Goal: Feedback & Contribution: Submit feedback/report problem

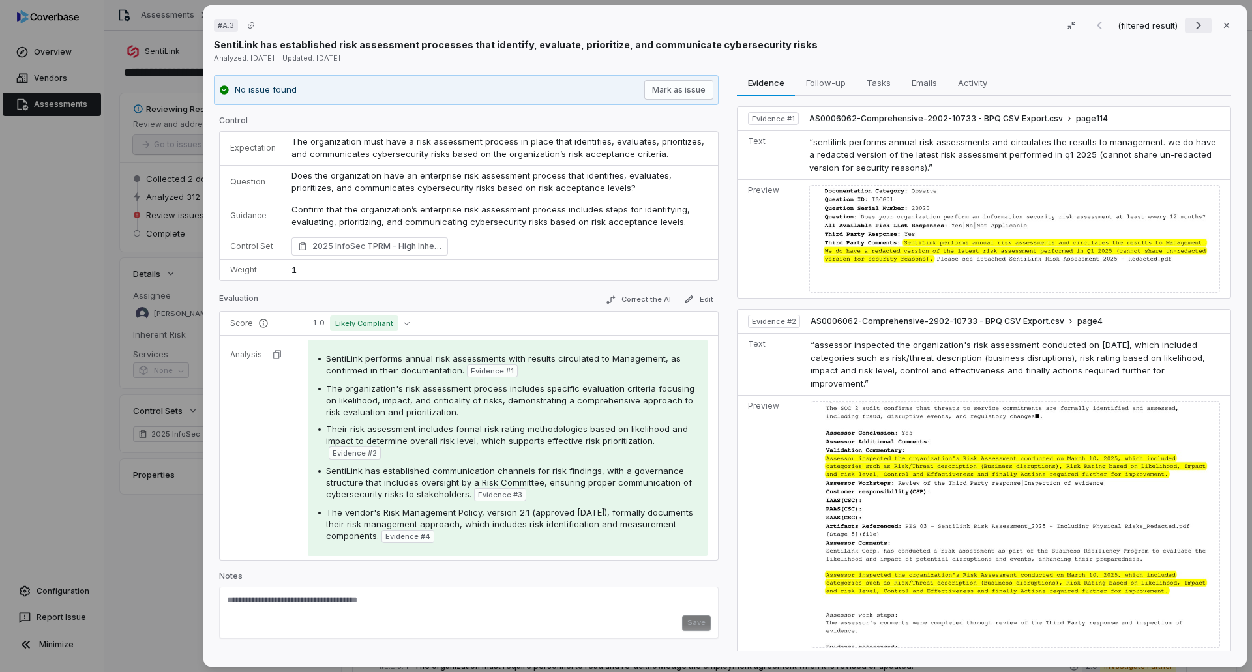
click at [1197, 24] on icon "Next result" at bounding box center [1198, 26] width 16 height 16
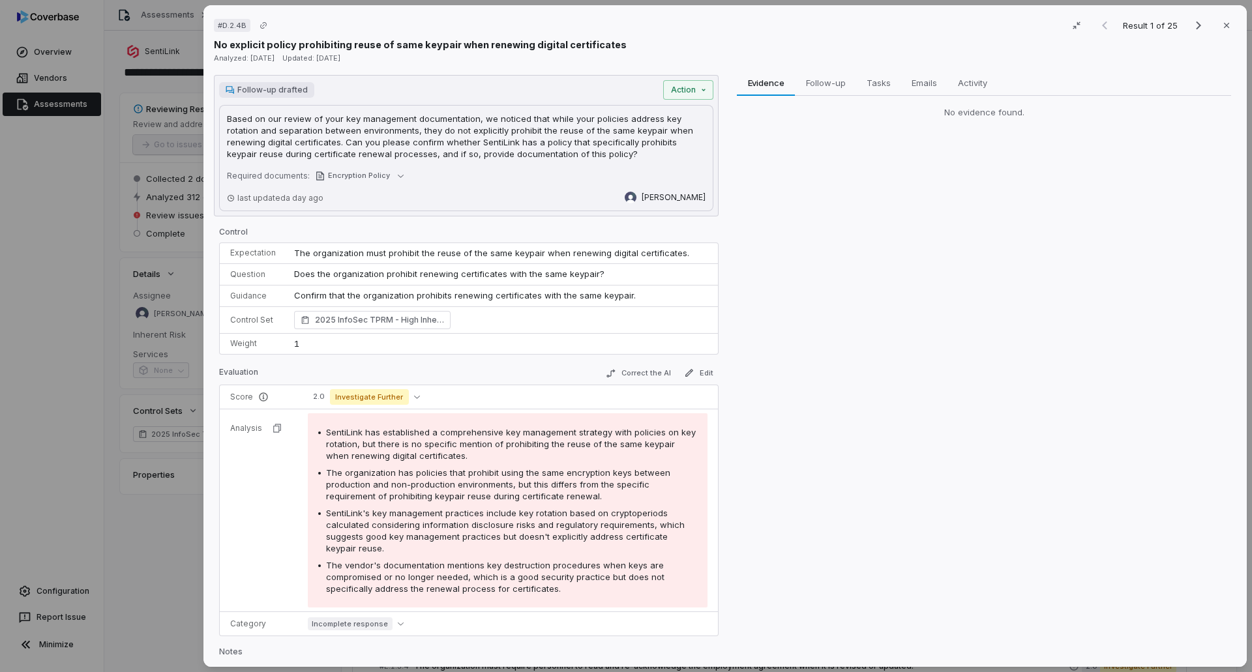
click at [1098, 27] on div "Result 1 of 25 Close" at bounding box center [1163, 26] width 145 height 20
click at [1222, 27] on icon "button" at bounding box center [1226, 25] width 10 height 10
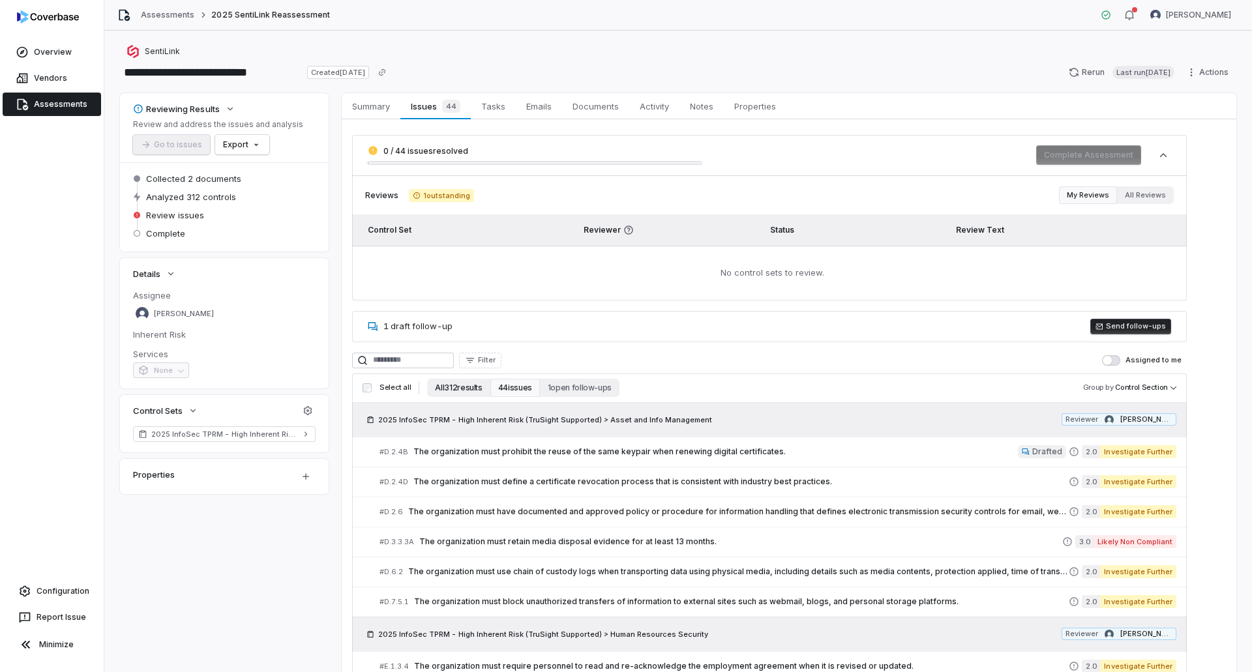
drag, startPoint x: 461, startPoint y: 383, endPoint x: 479, endPoint y: 392, distance: 20.4
click at [461, 383] on button "All 312 results" at bounding box center [458, 388] width 63 height 18
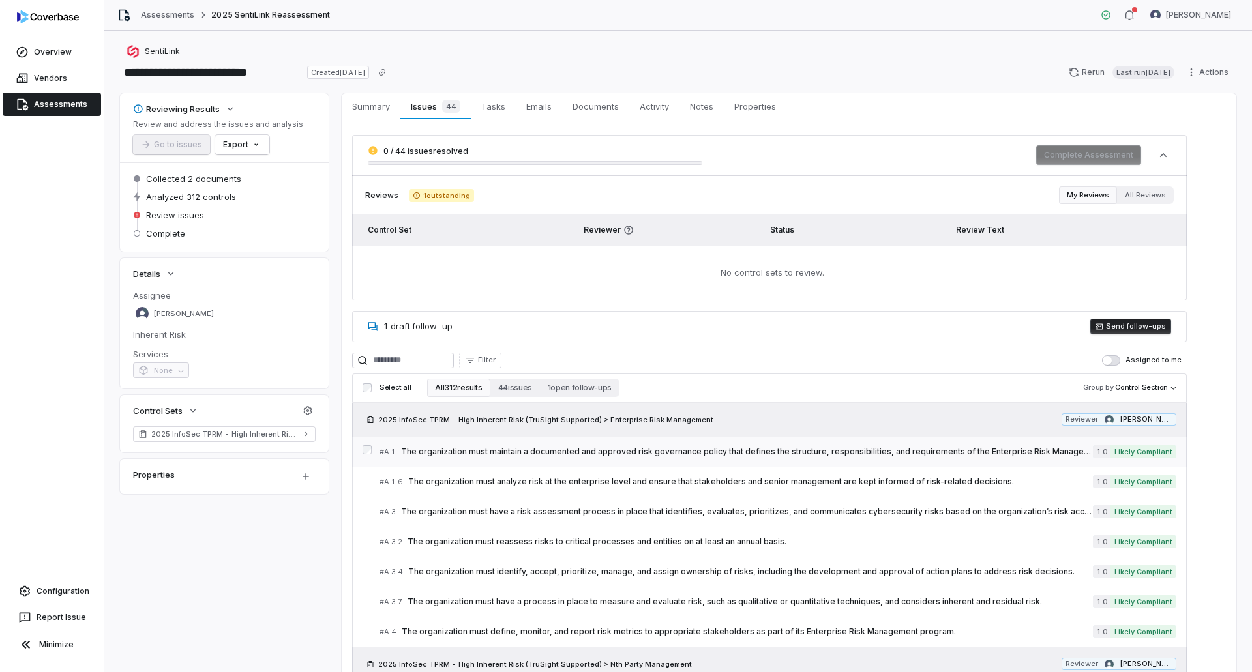
click at [654, 451] on span "The organization must maintain a documented and approved risk governance policy…" at bounding box center [747, 452] width 692 height 10
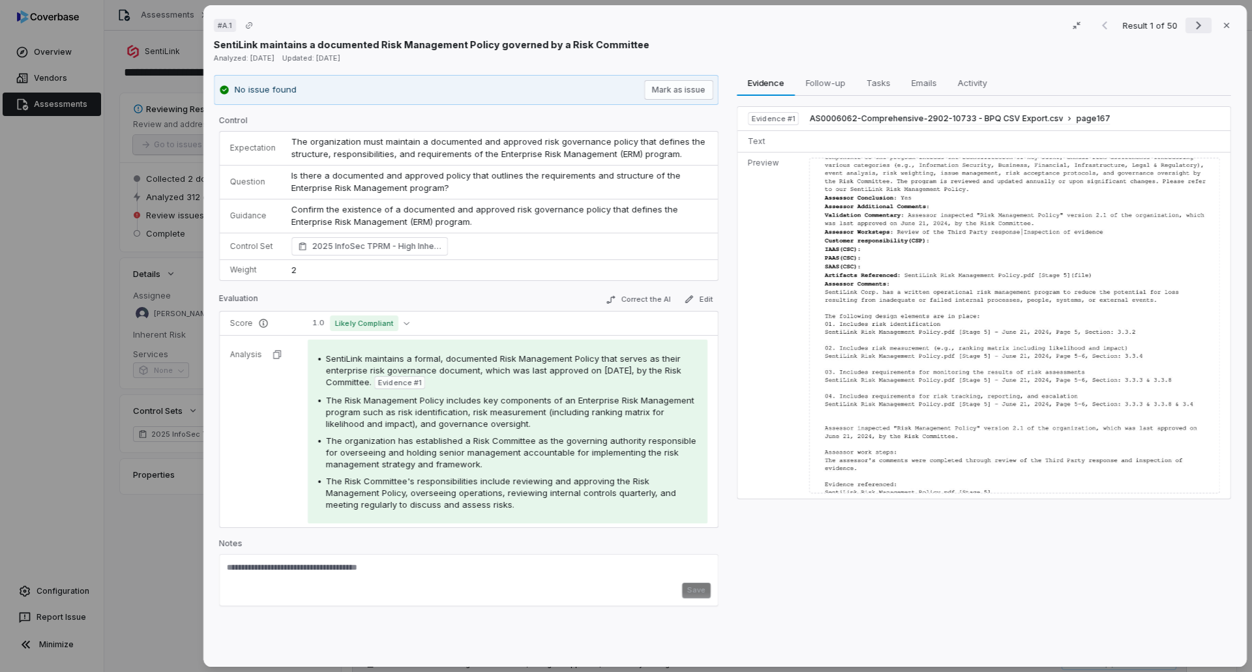
click at [1193, 23] on icon "Next result" at bounding box center [1198, 26] width 16 height 16
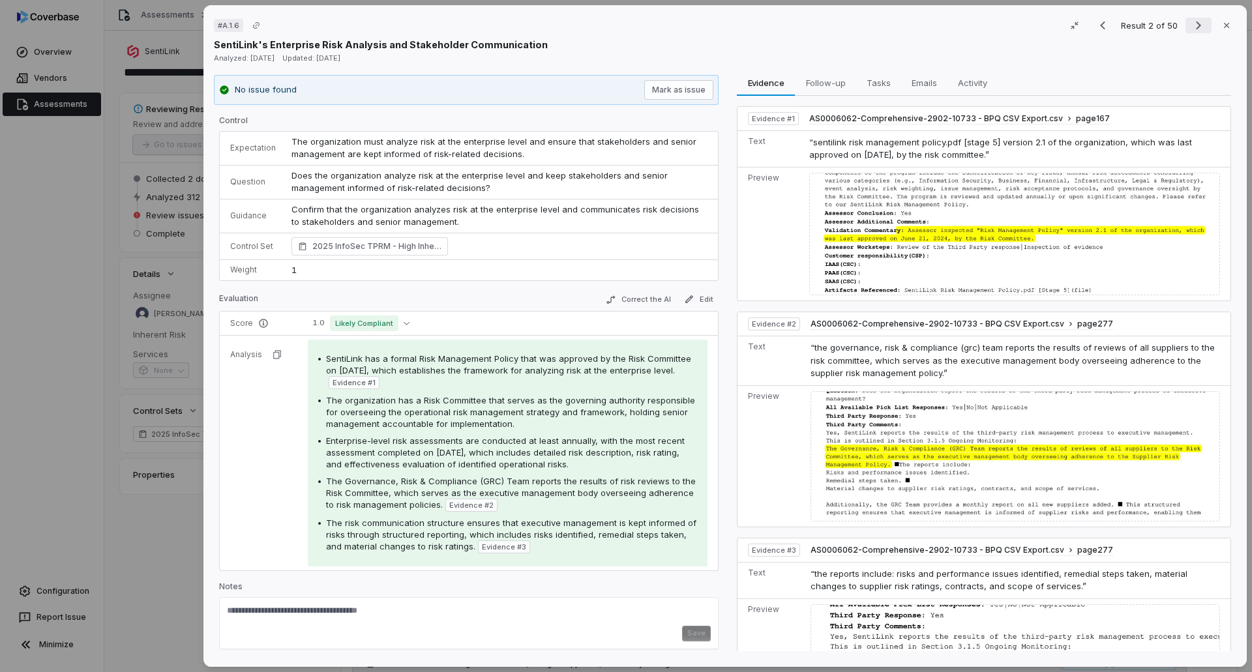
click at [1193, 23] on icon "Next result" at bounding box center [1198, 26] width 16 height 16
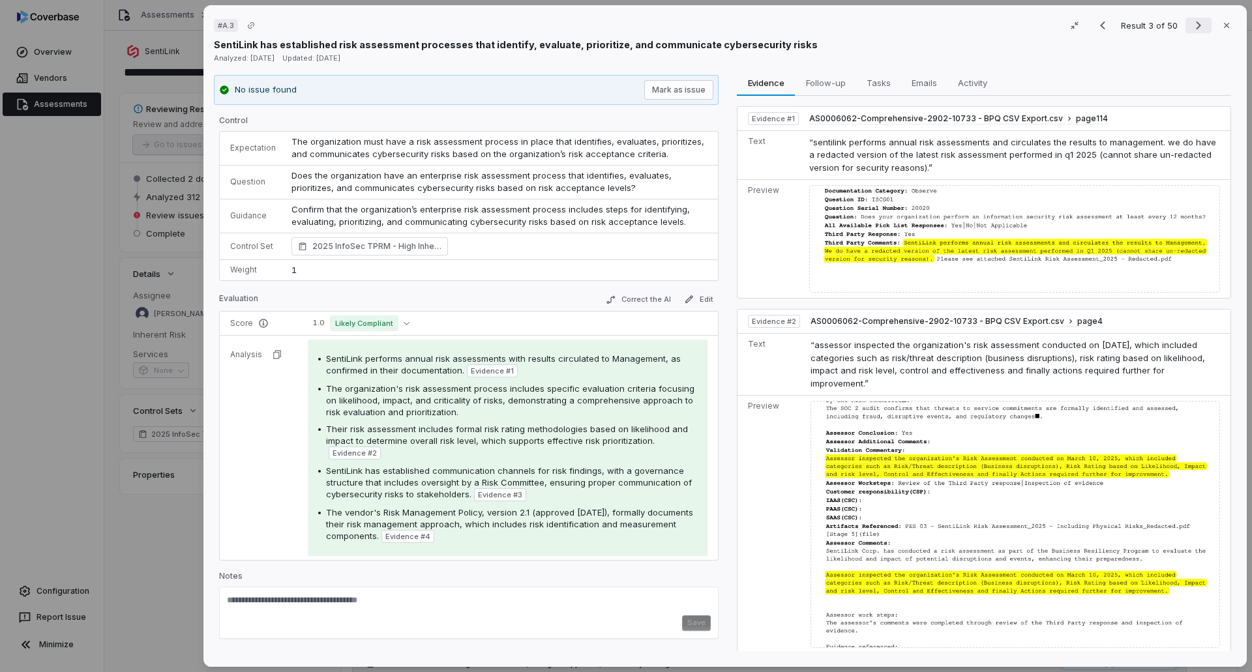
click at [1192, 23] on icon "Next result" at bounding box center [1198, 26] width 16 height 16
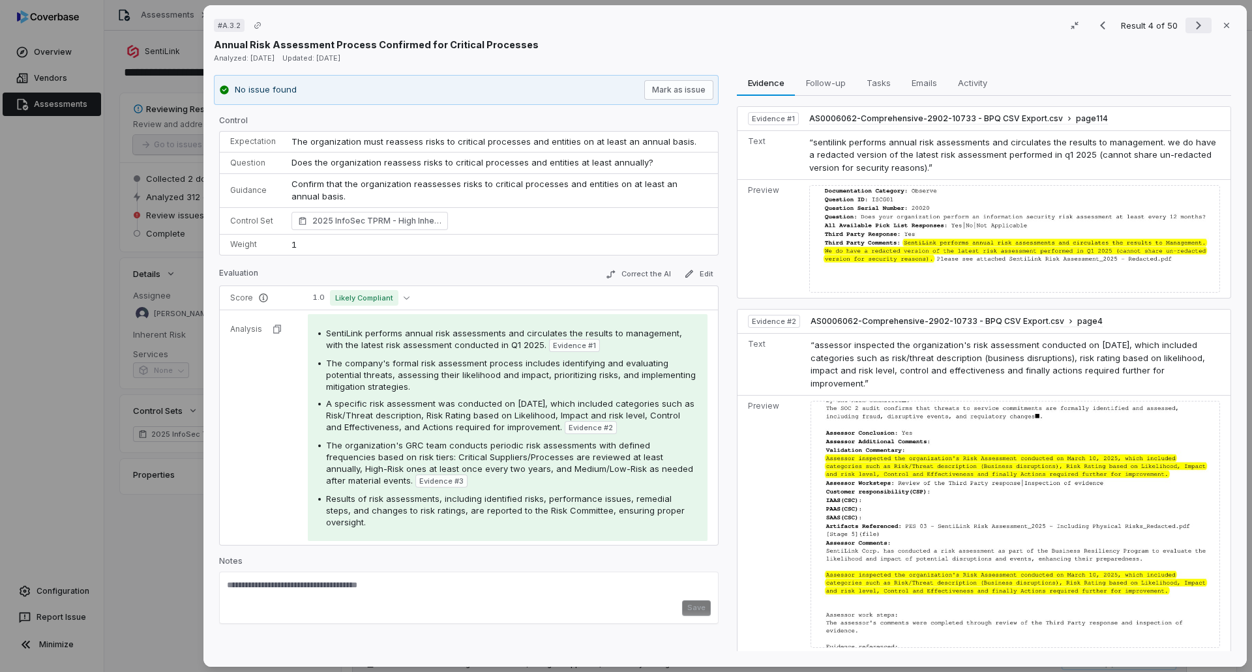
click at [1195, 25] on icon "Next result" at bounding box center [1197, 26] width 5 height 8
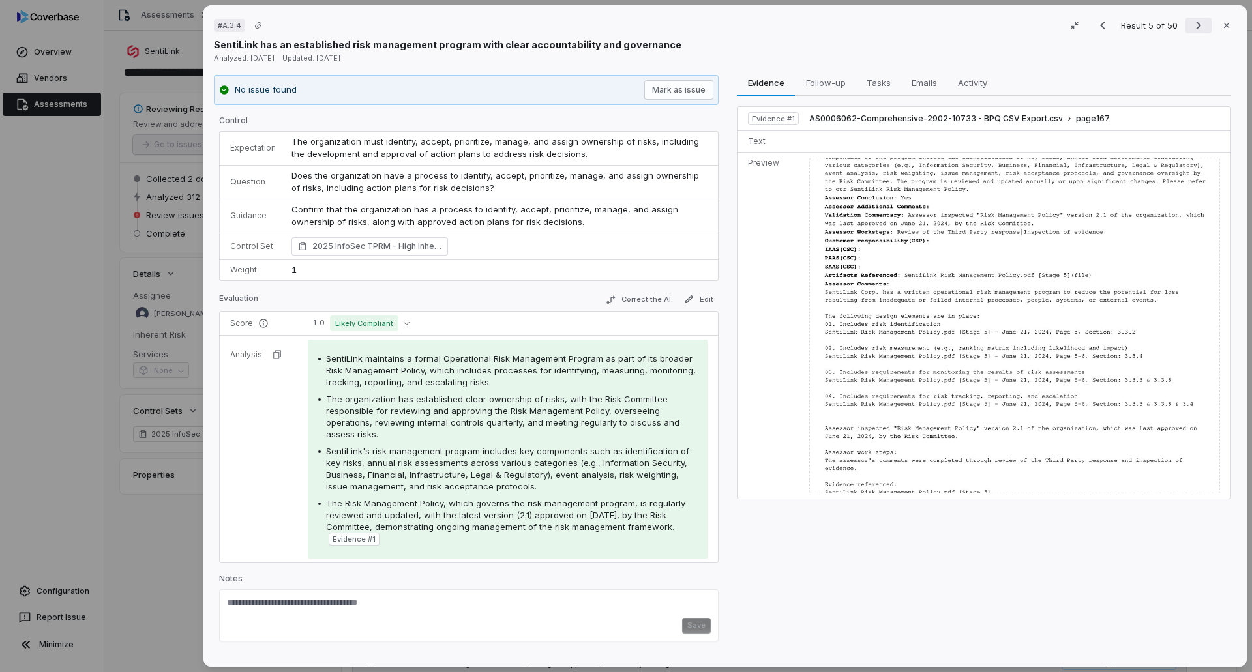
click at [1195, 26] on icon "Next result" at bounding box center [1198, 26] width 16 height 16
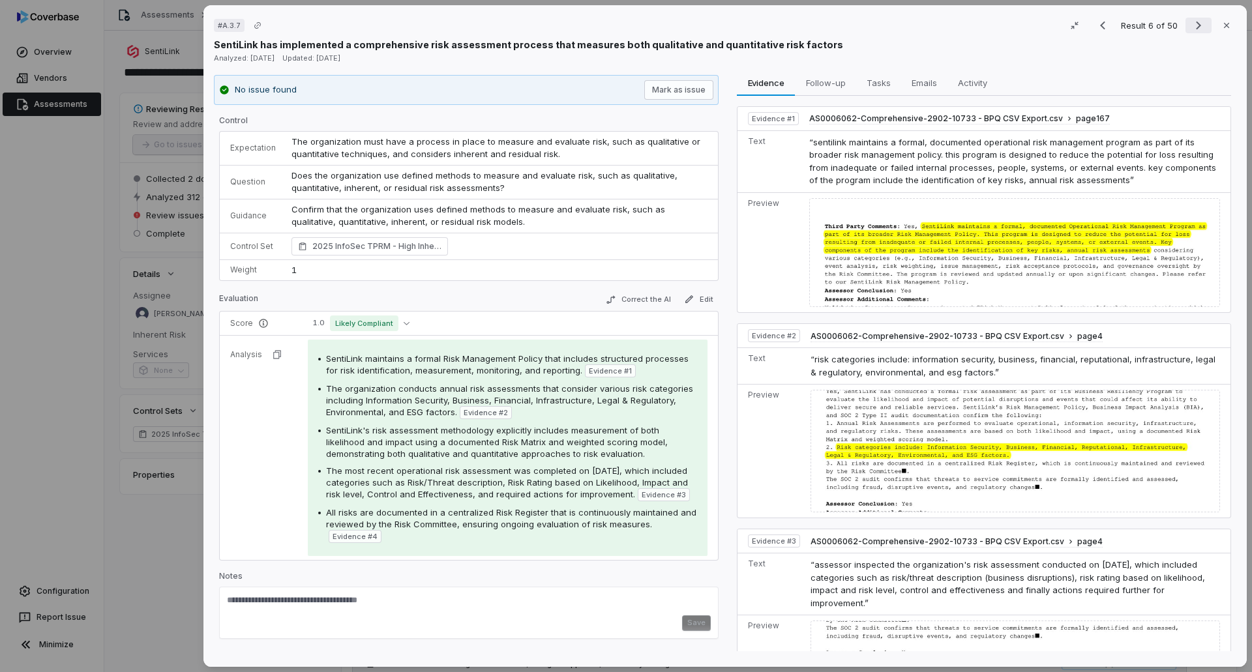
click at [1190, 22] on icon "Next result" at bounding box center [1198, 26] width 16 height 16
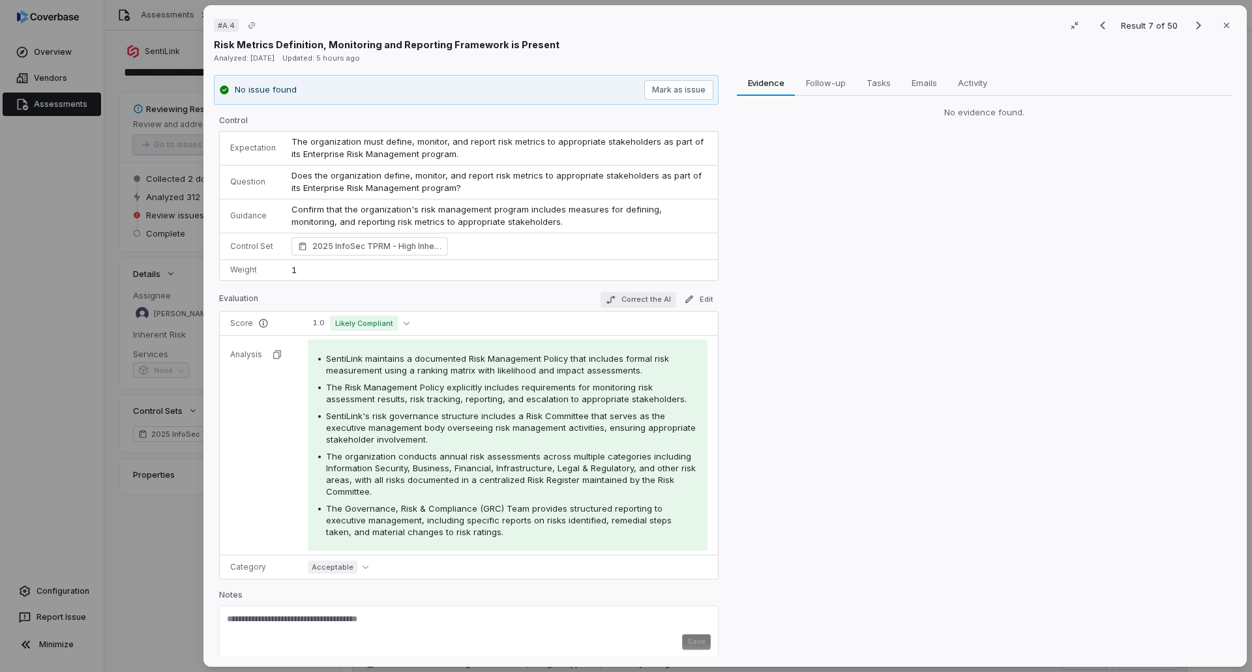
click at [634, 301] on button "Correct the AI" at bounding box center [638, 300] width 76 height 16
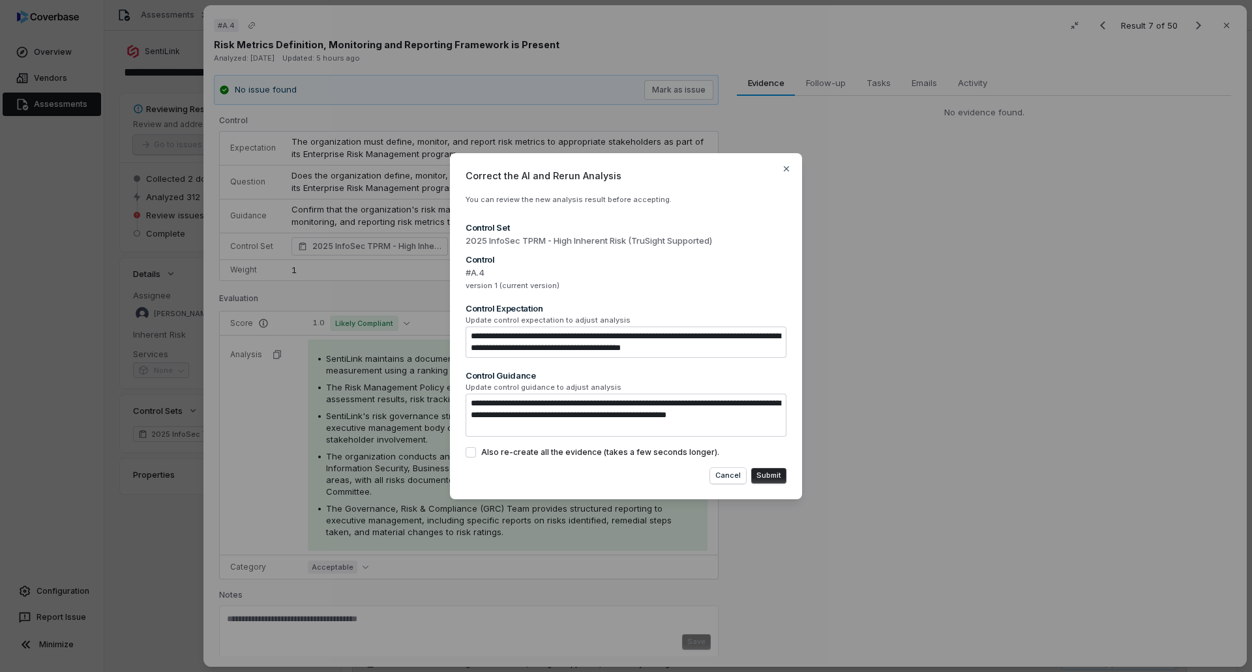
click at [776, 479] on button "Submit" at bounding box center [768, 476] width 35 height 16
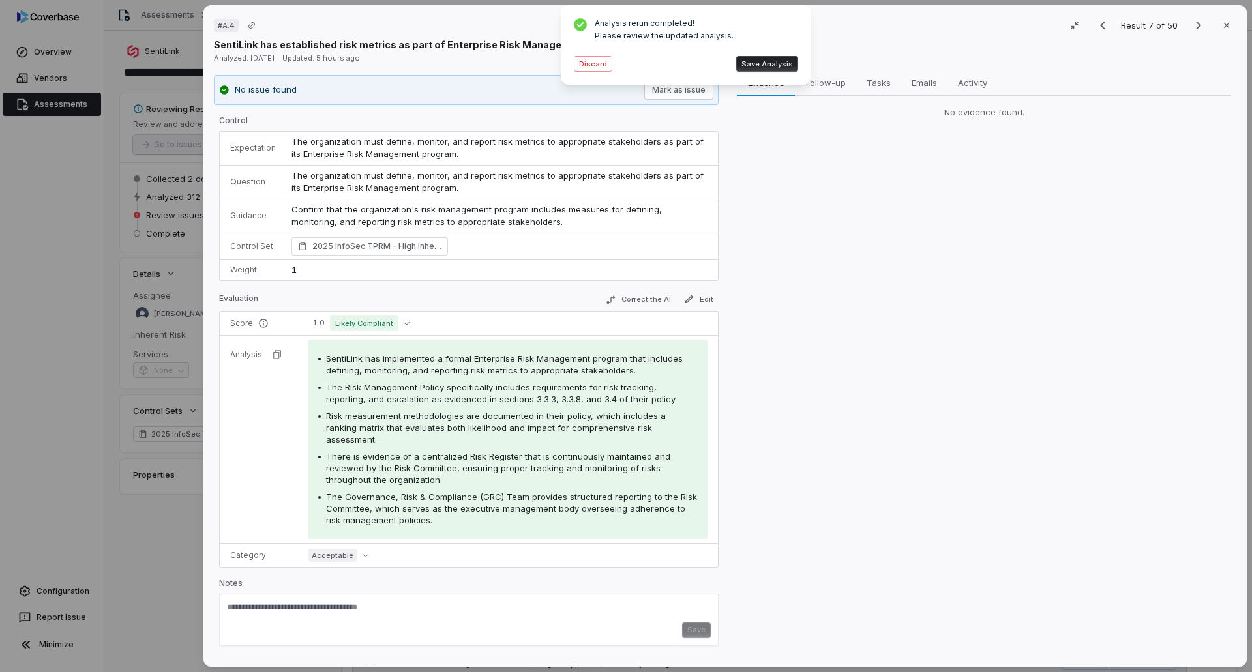
click at [767, 65] on button "Save Analysis" at bounding box center [767, 64] width 62 height 16
click at [1193, 29] on icon "Next result" at bounding box center [1198, 26] width 16 height 16
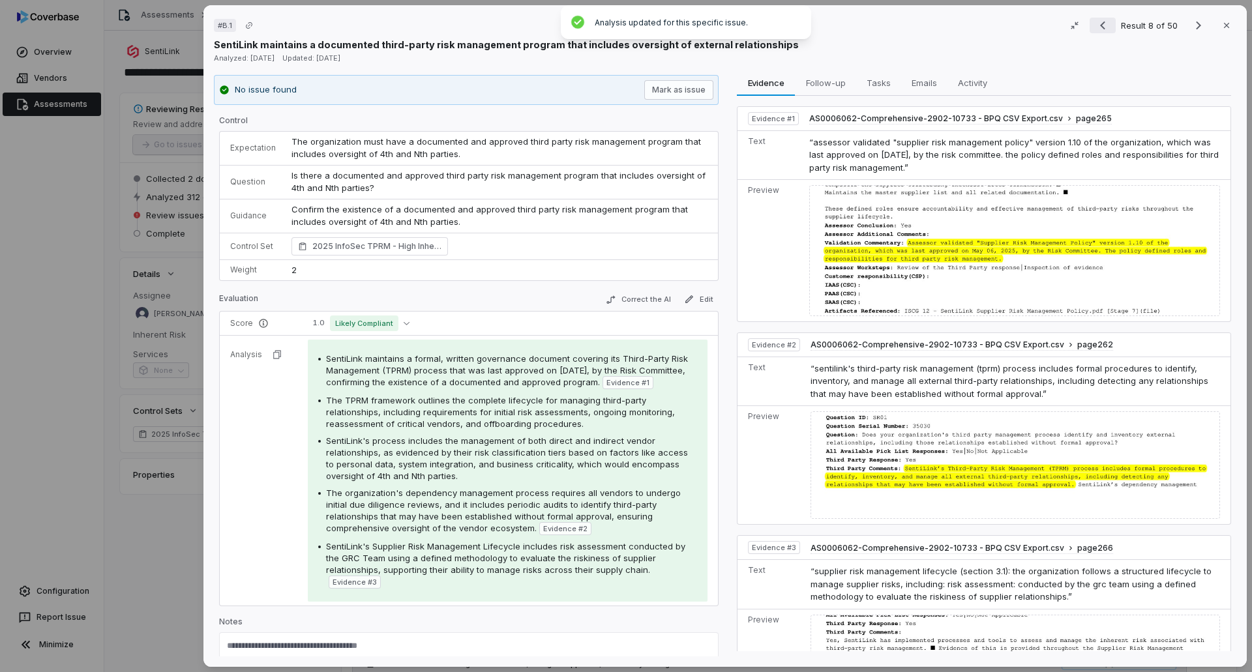
click at [1094, 24] on icon "Previous result" at bounding box center [1102, 26] width 16 height 16
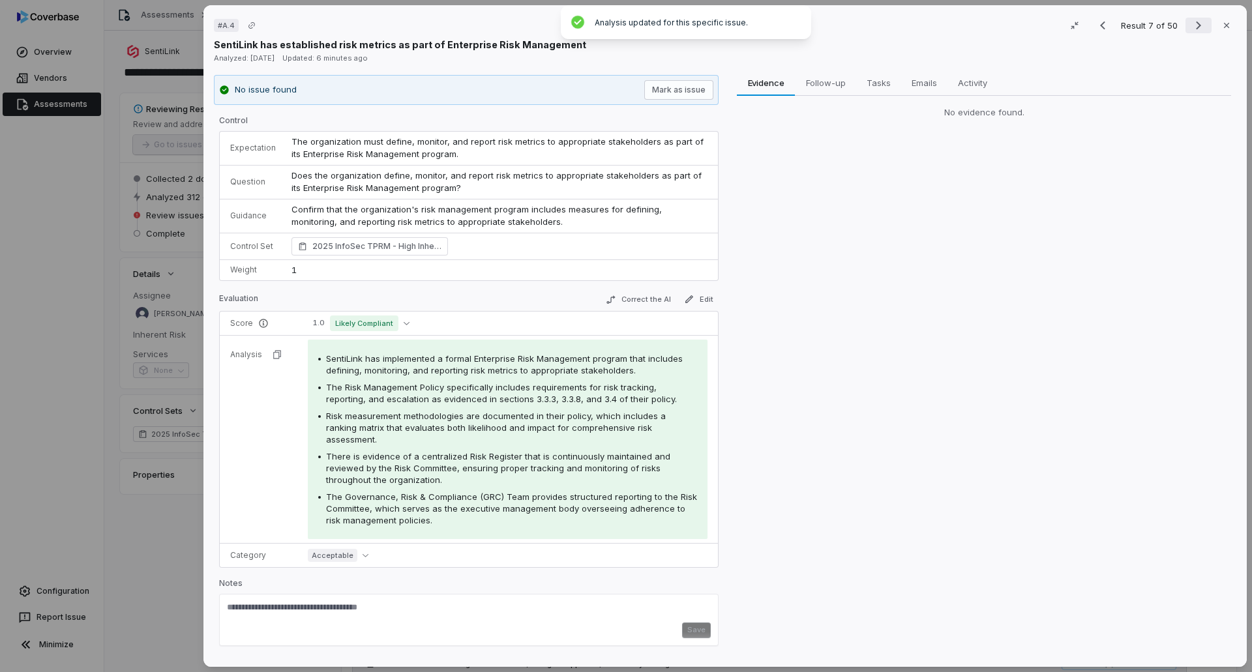
click at [1191, 25] on icon "Next result" at bounding box center [1198, 26] width 16 height 16
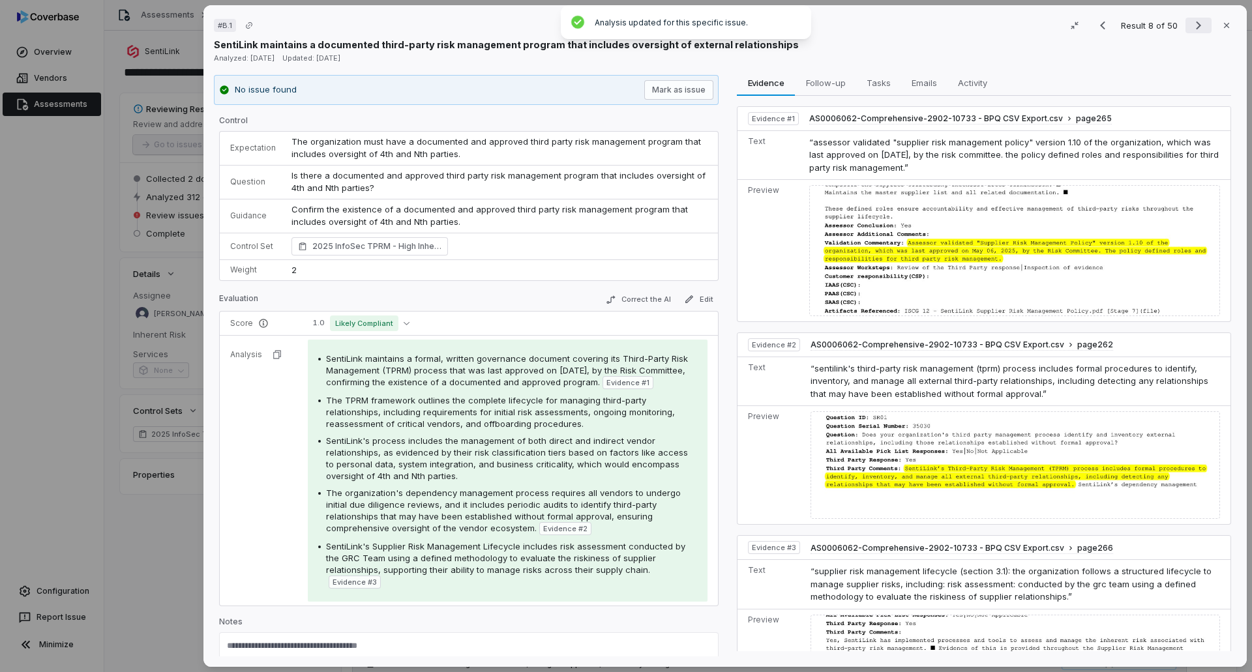
click at [1191, 22] on icon "Next result" at bounding box center [1198, 26] width 16 height 16
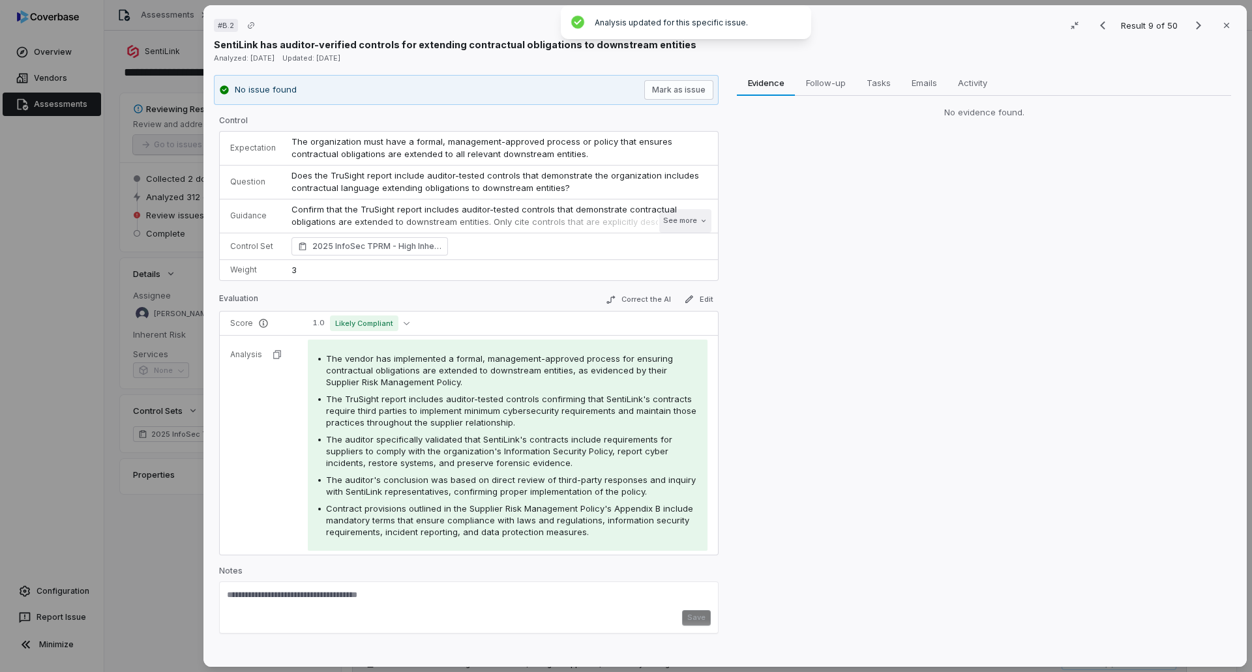
click at [682, 218] on button "See more" at bounding box center [685, 220] width 52 height 23
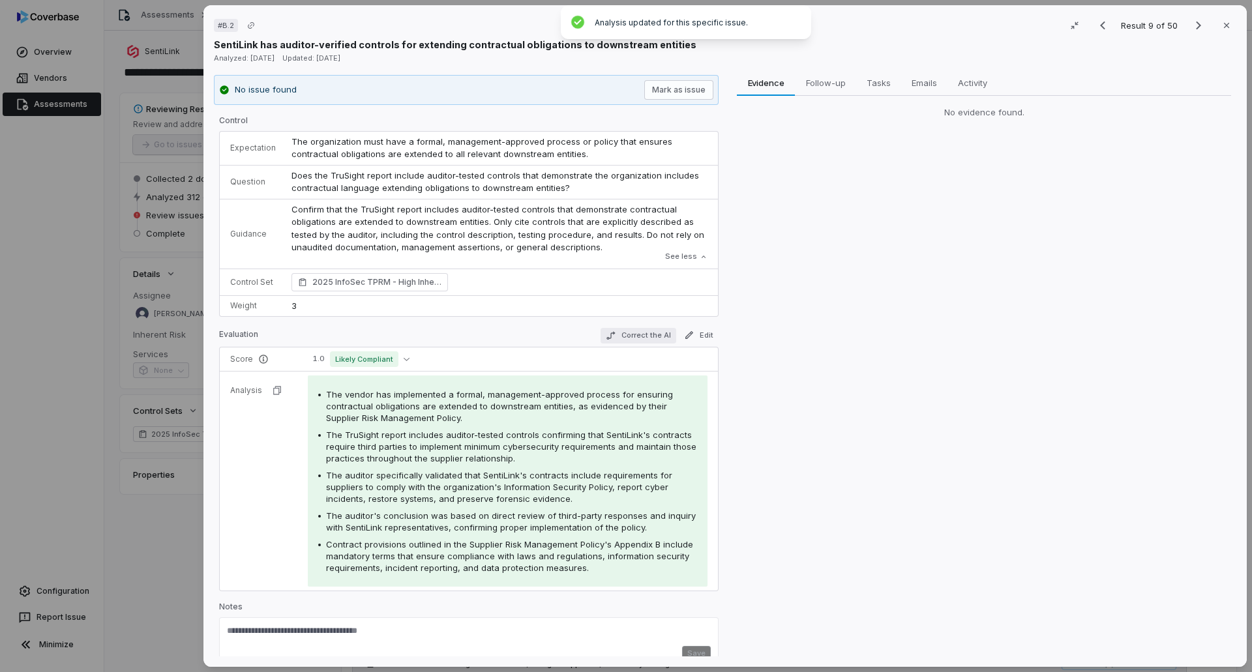
click at [630, 330] on button "Correct the AI" at bounding box center [638, 336] width 76 height 16
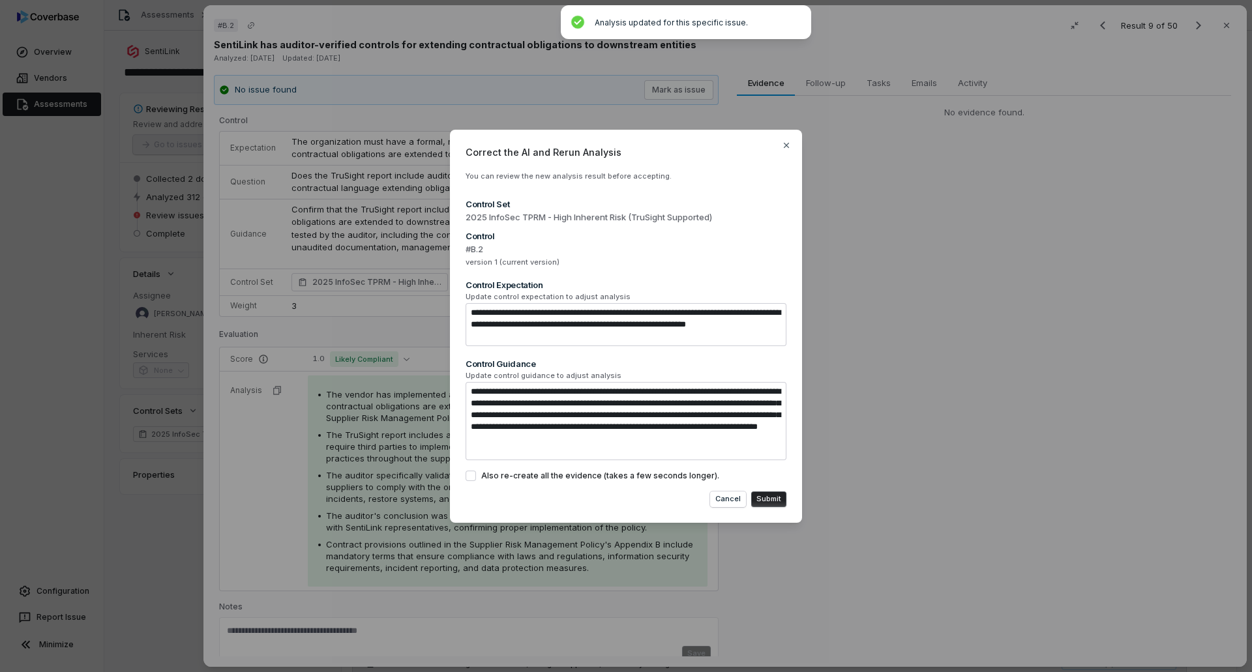
click at [767, 499] on button "Submit" at bounding box center [768, 499] width 35 height 16
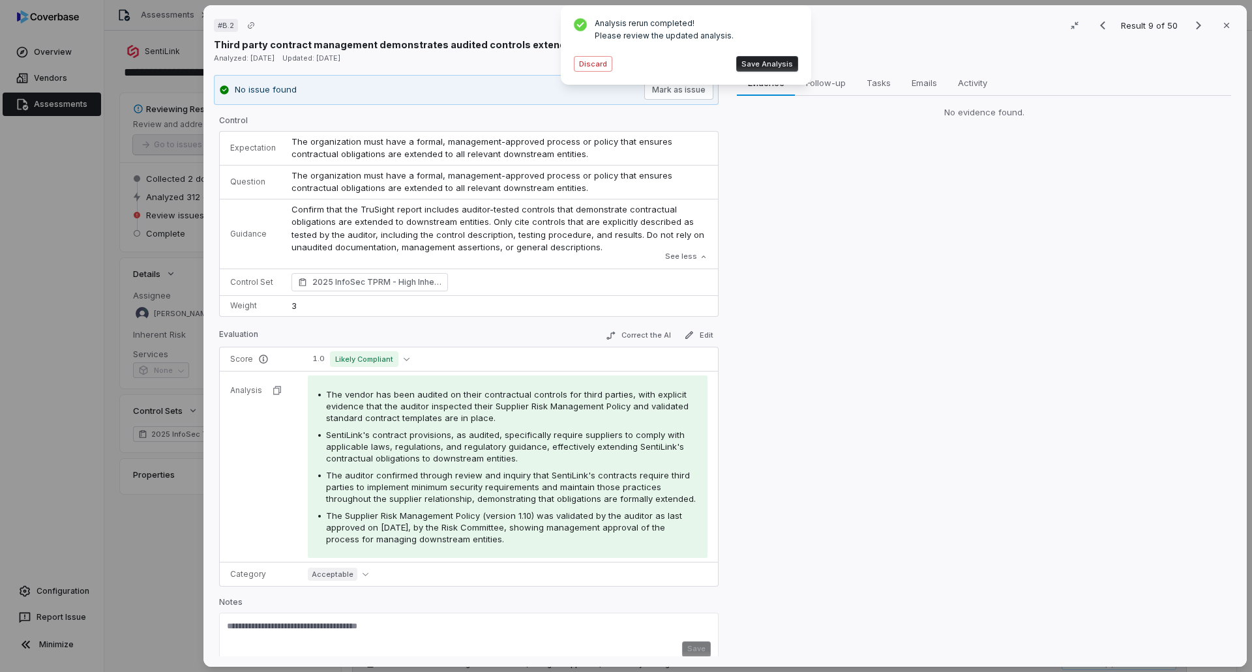
click at [767, 63] on button "Save Analysis" at bounding box center [767, 64] width 62 height 16
click at [632, 335] on button "Correct the AI" at bounding box center [638, 336] width 76 height 16
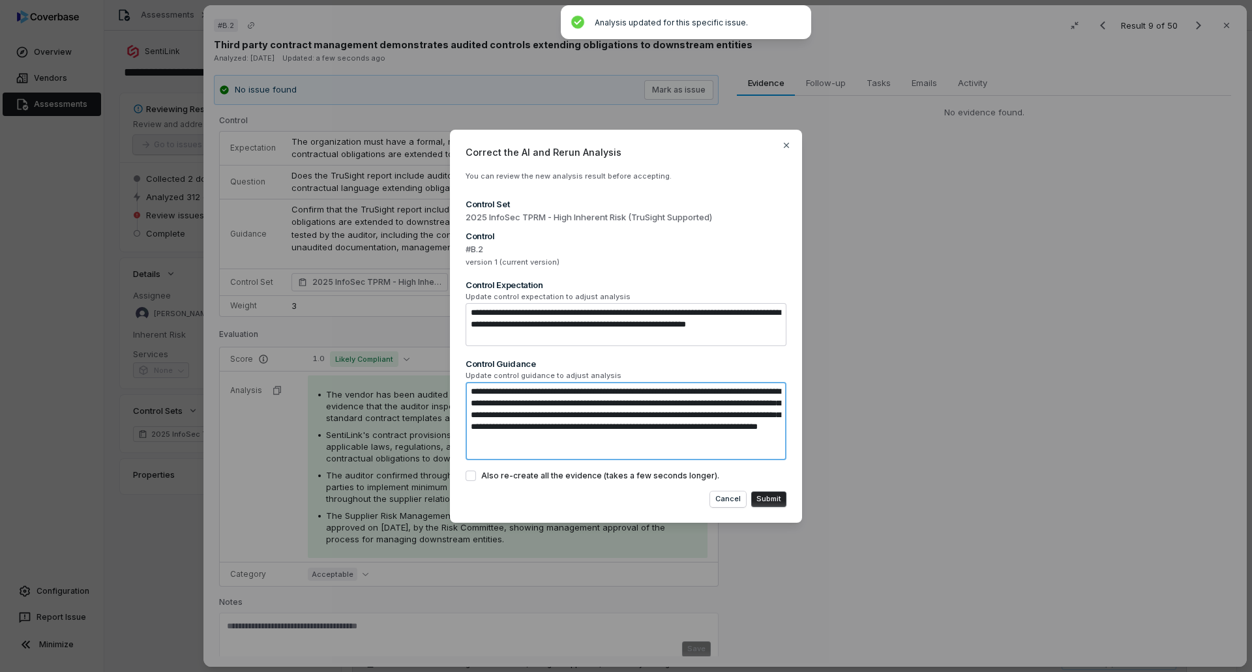
drag, startPoint x: 532, startPoint y: 451, endPoint x: 461, endPoint y: 415, distance: 79.3
click at [461, 415] on div "**********" at bounding box center [626, 326] width 352 height 393
type textarea "*"
type textarea "**********"
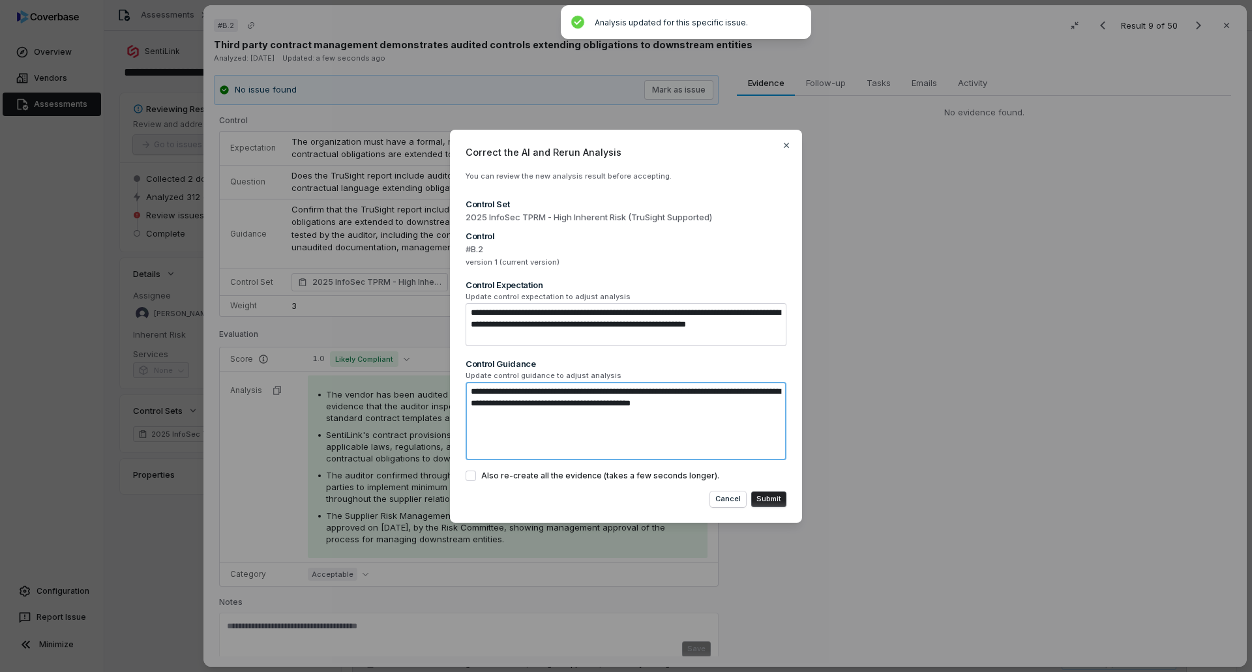
type textarea "*"
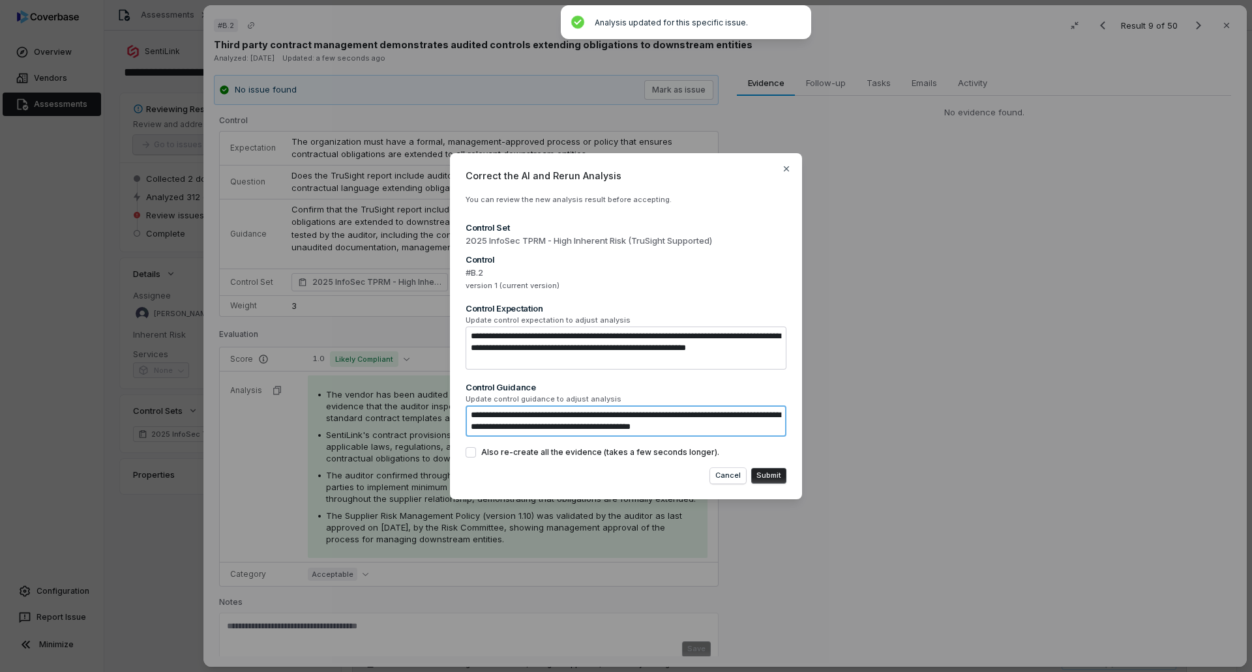
type textarea "**********"
click at [774, 475] on button "Submit" at bounding box center [768, 476] width 35 height 16
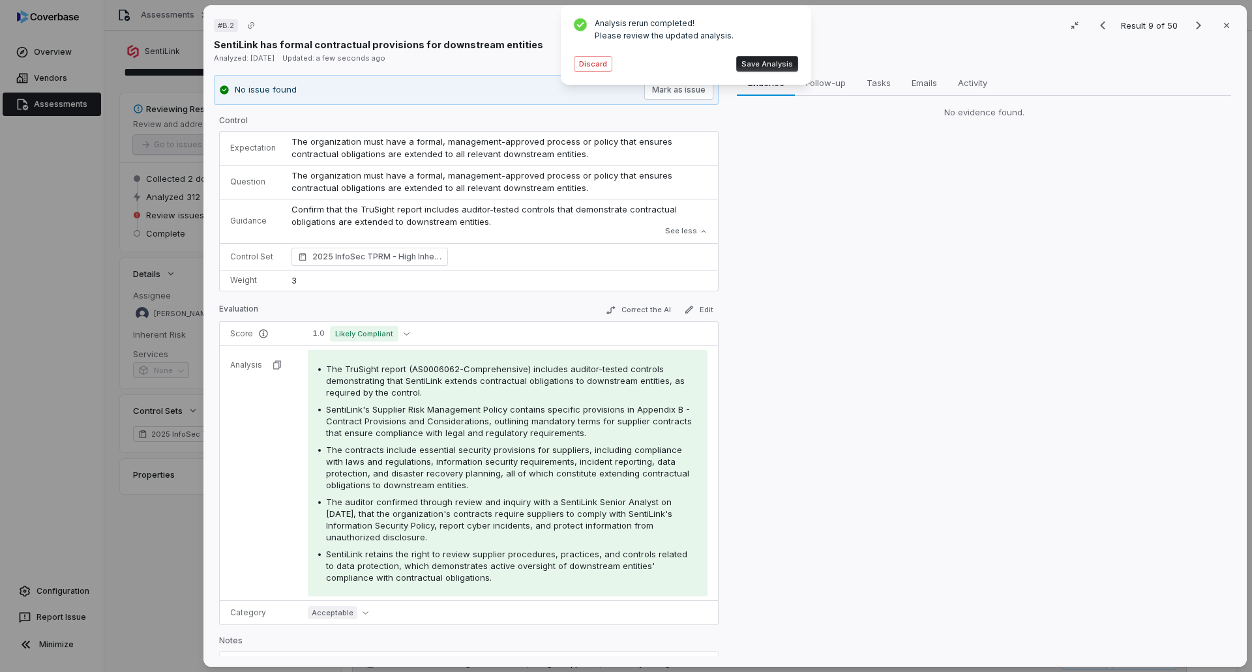
click at [592, 70] on button "Discard" at bounding box center [593, 64] width 38 height 16
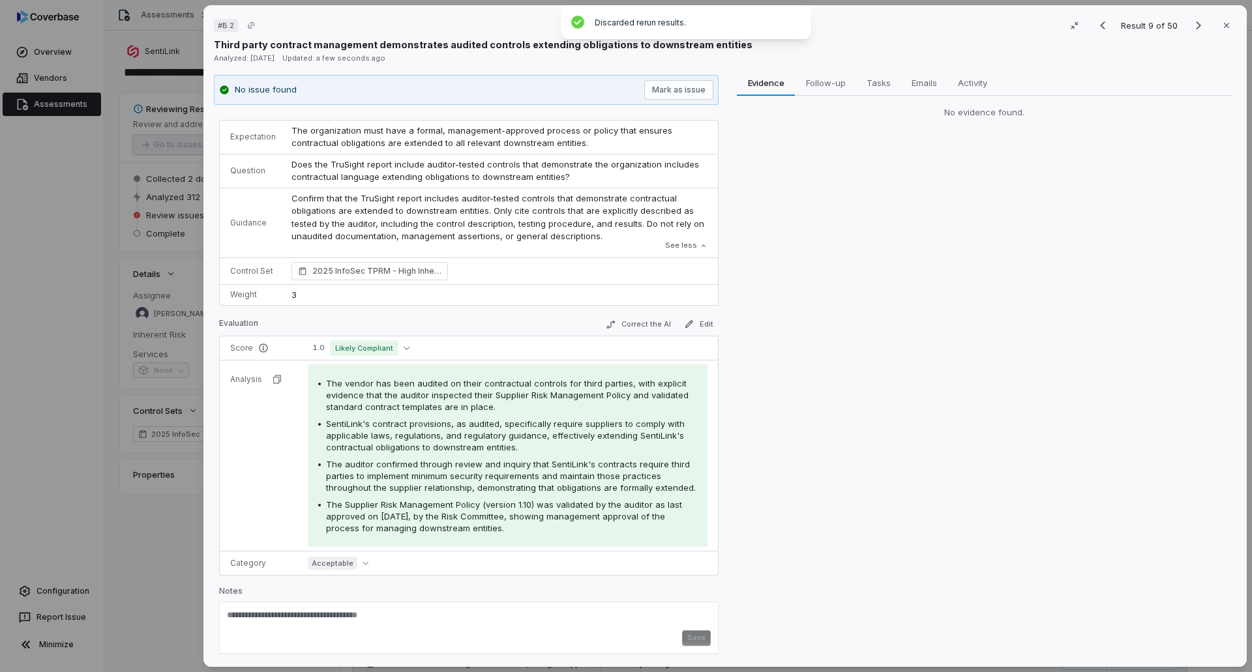
scroll to position [13, 0]
click at [636, 321] on button "Correct the AI" at bounding box center [638, 323] width 76 height 16
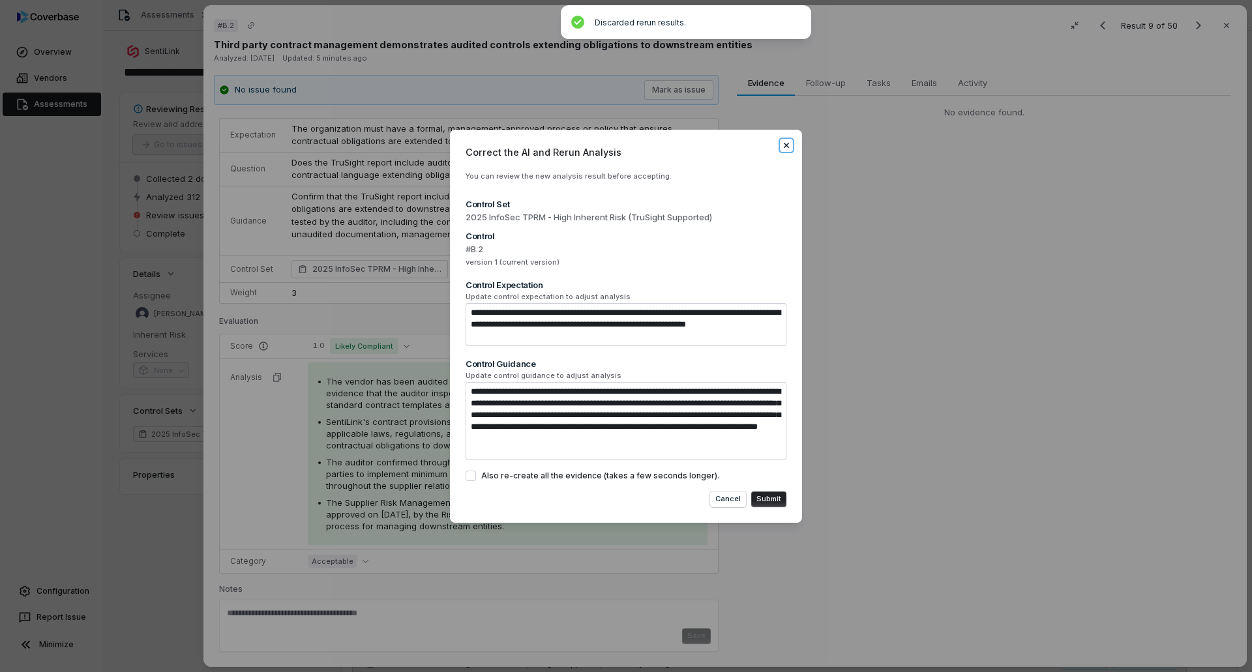
click at [788, 147] on icon "button" at bounding box center [785, 145] width 5 height 5
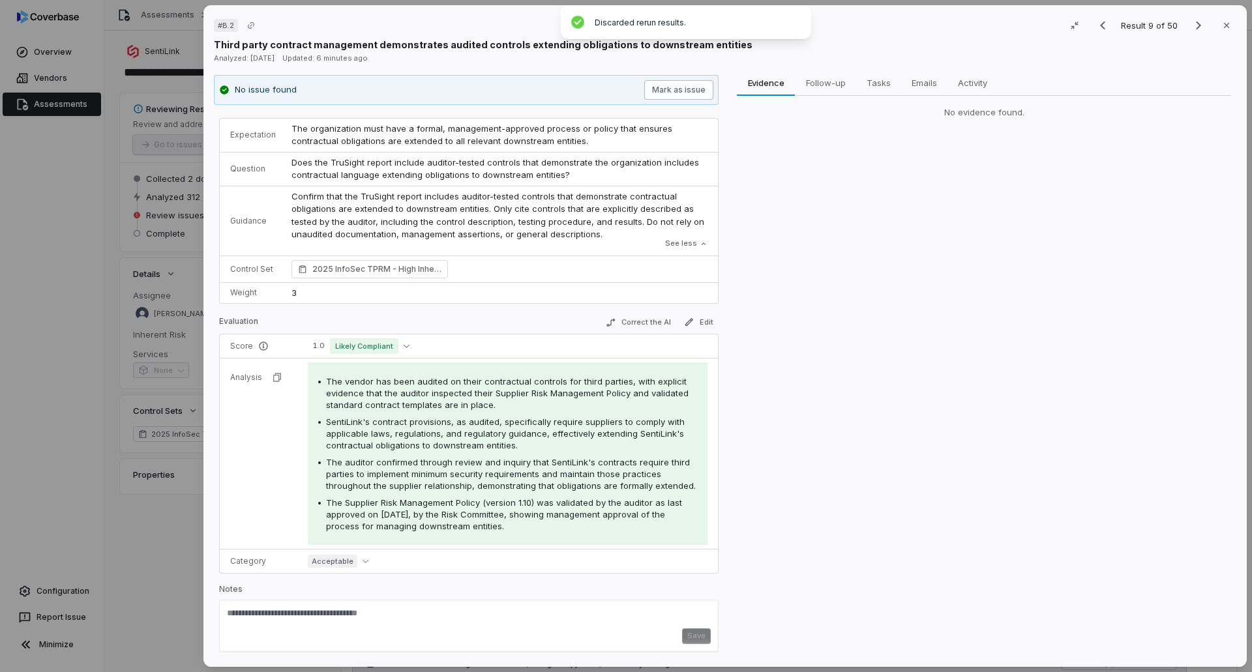
click at [674, 91] on button "Mark as issue" at bounding box center [678, 90] width 69 height 20
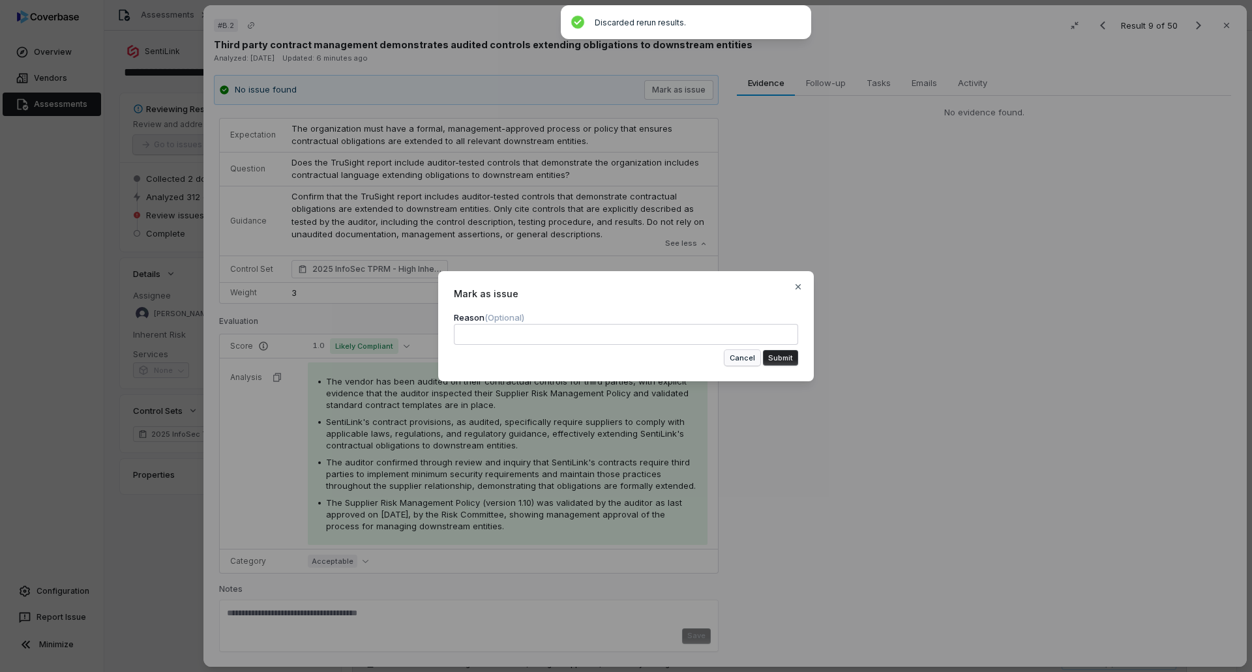
click at [742, 357] on button "Cancel" at bounding box center [742, 358] width 36 height 16
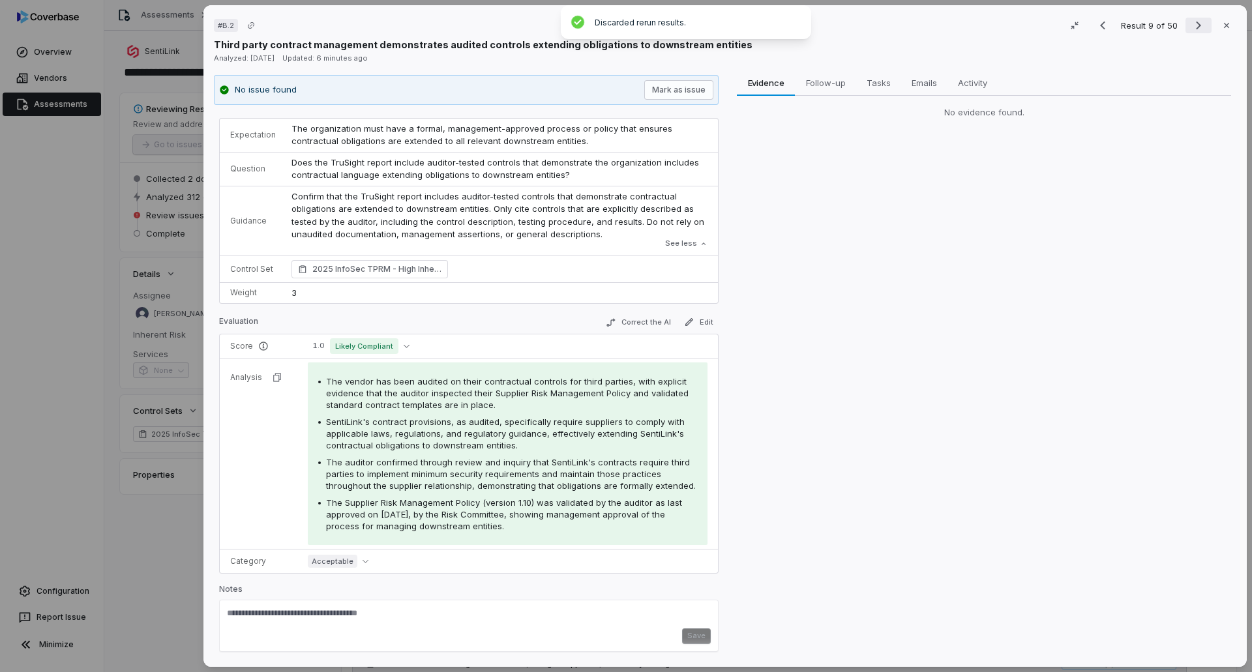
click at [1194, 24] on icon "Next result" at bounding box center [1198, 26] width 16 height 16
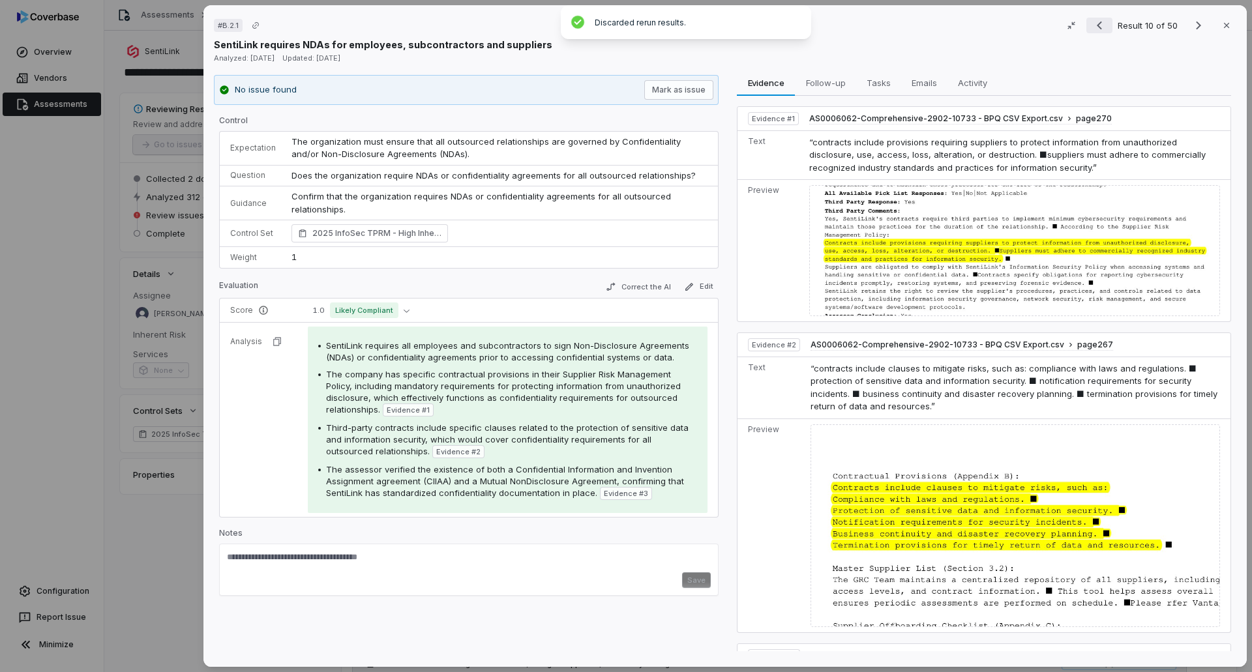
click at [1091, 29] on icon "Previous result" at bounding box center [1099, 26] width 16 height 16
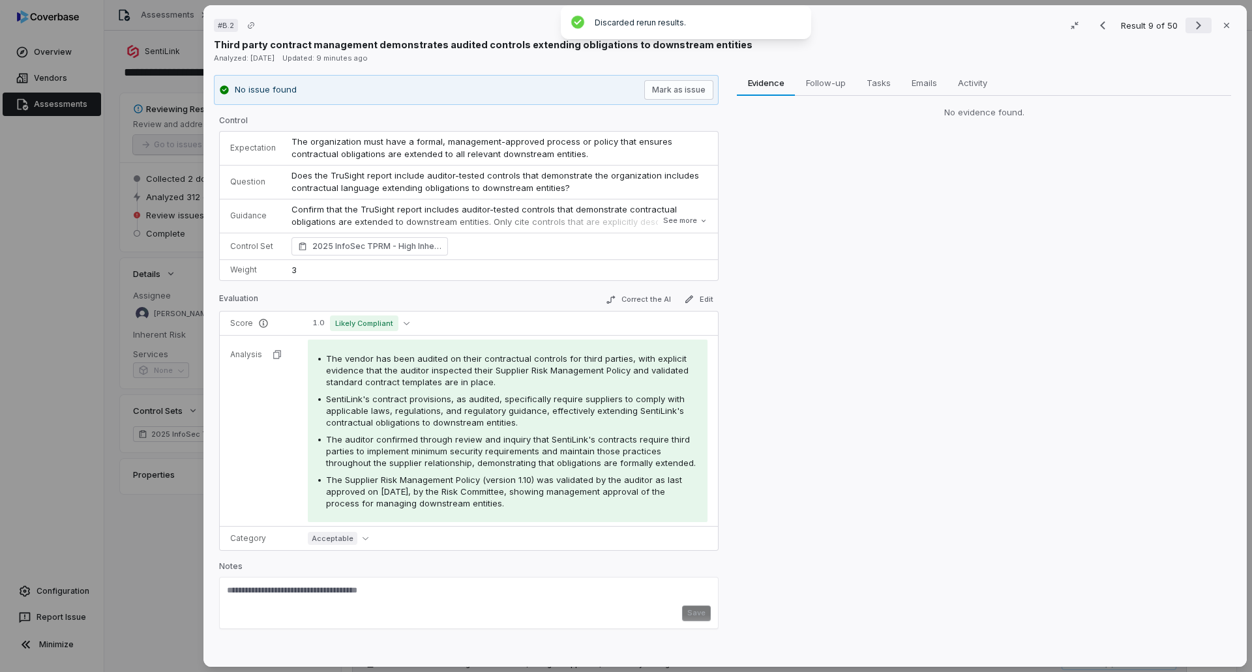
click at [1191, 25] on icon "Next result" at bounding box center [1198, 26] width 16 height 16
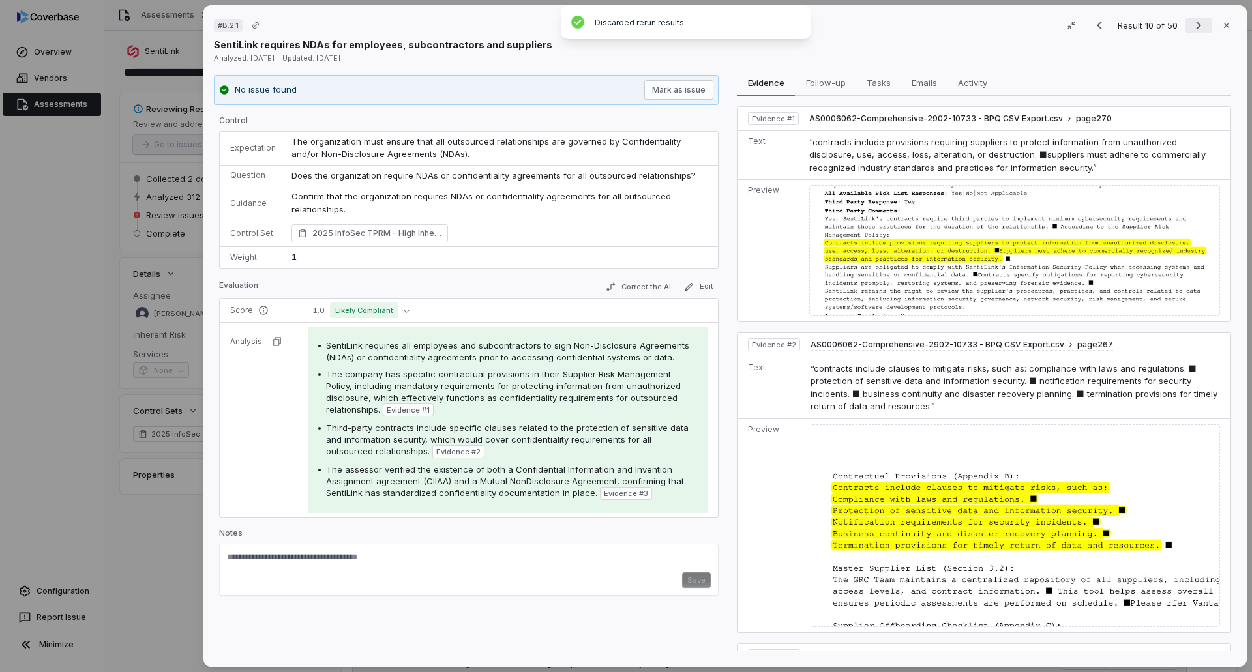
click at [1195, 27] on icon "Next result" at bounding box center [1198, 26] width 16 height 16
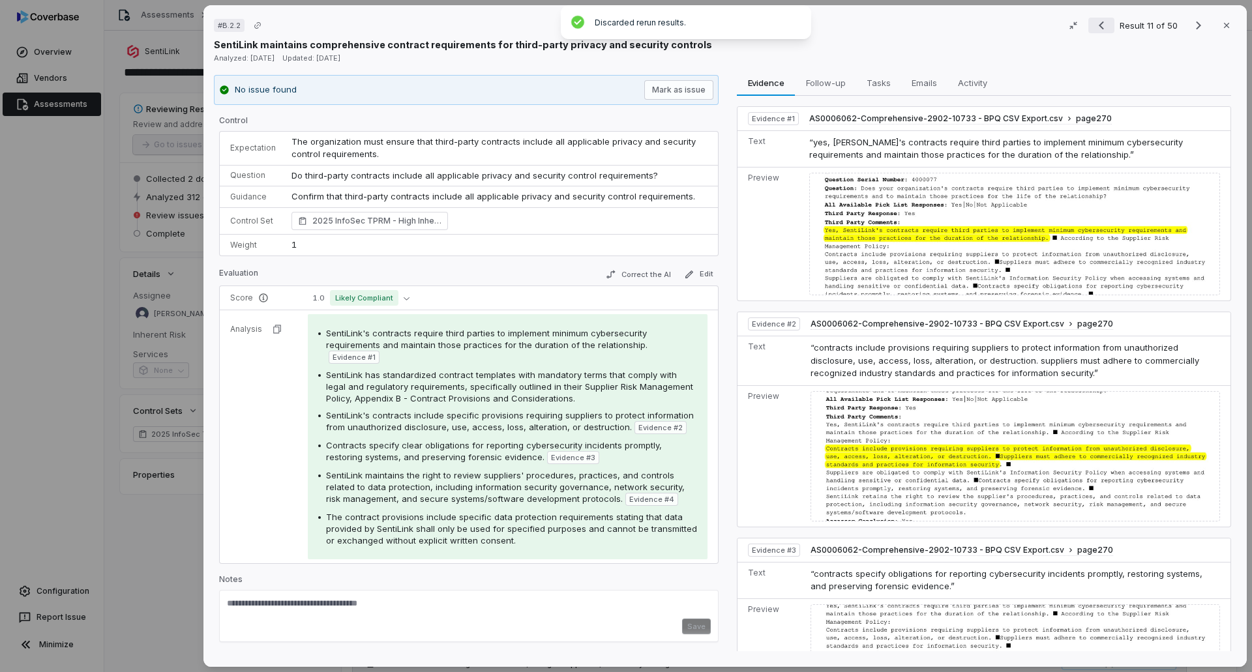
click at [1098, 27] on icon "Previous result" at bounding box center [1100, 26] width 5 height 8
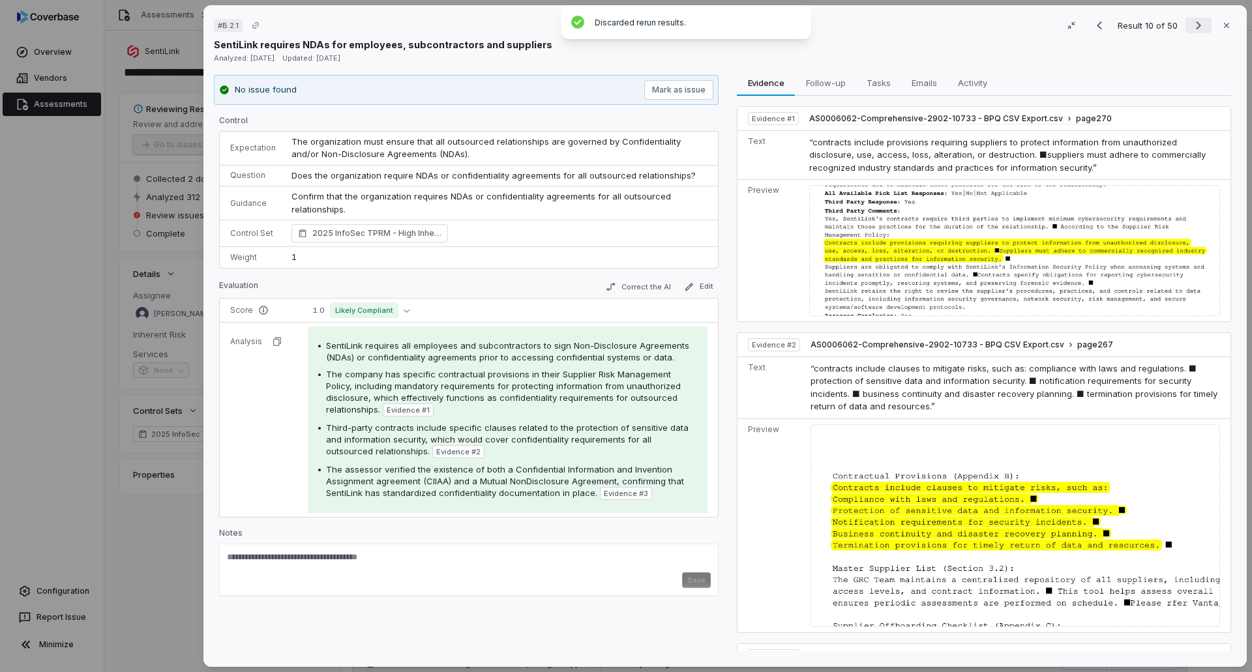
click at [1190, 26] on icon "Next result" at bounding box center [1198, 26] width 16 height 16
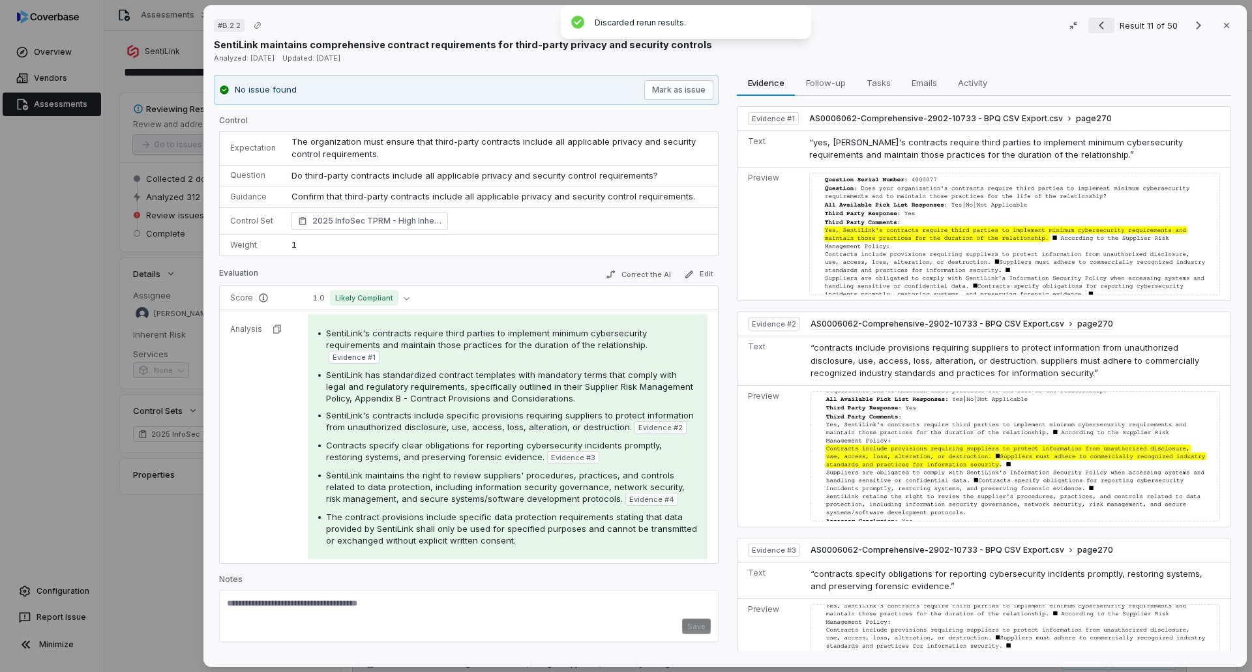
click at [1098, 27] on icon "Previous result" at bounding box center [1100, 26] width 5 height 8
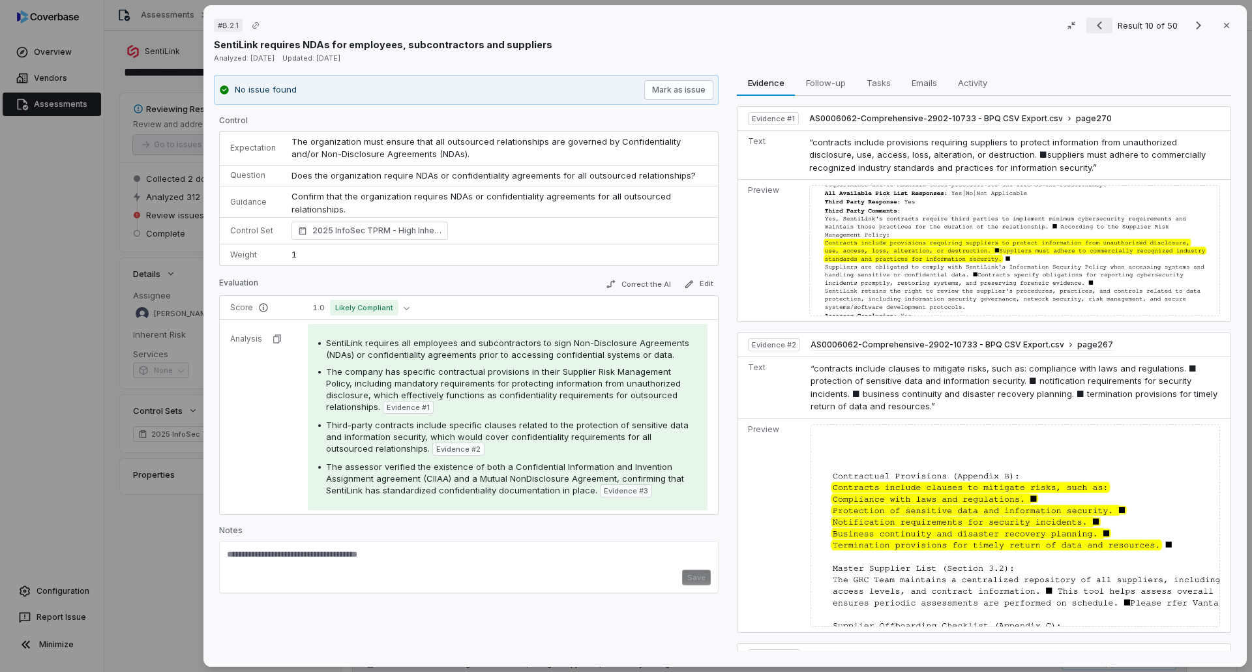
click at [1094, 27] on icon "Previous result" at bounding box center [1099, 26] width 16 height 16
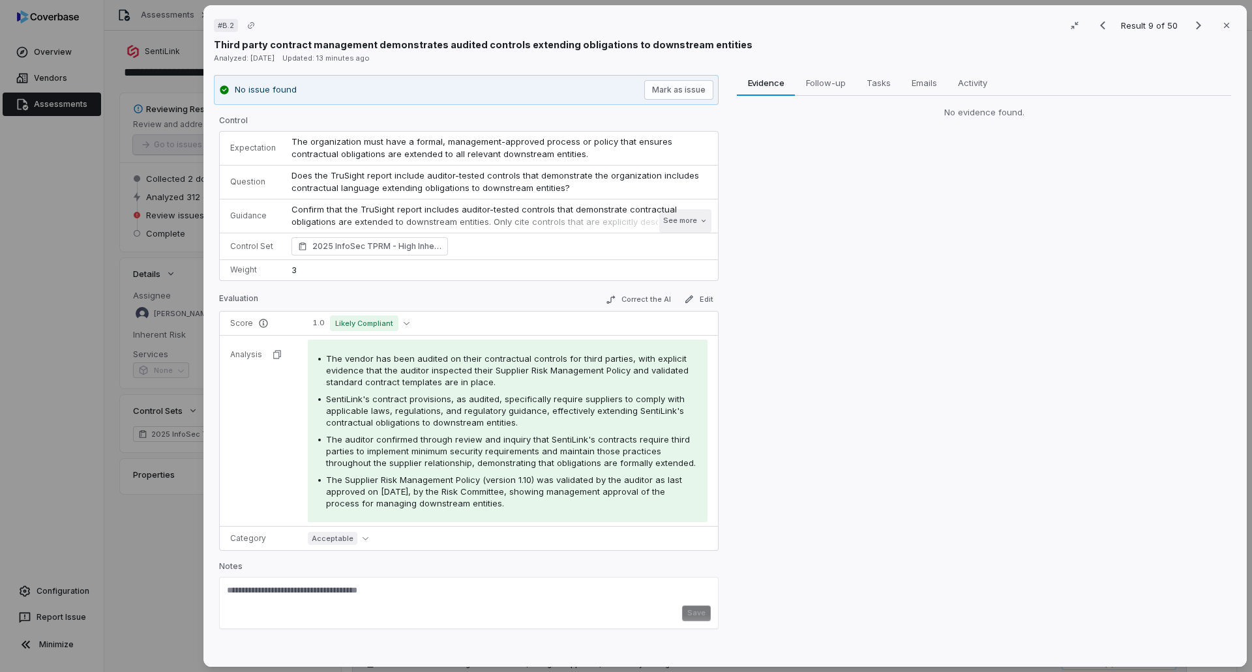
click at [682, 219] on button "See more" at bounding box center [685, 220] width 52 height 23
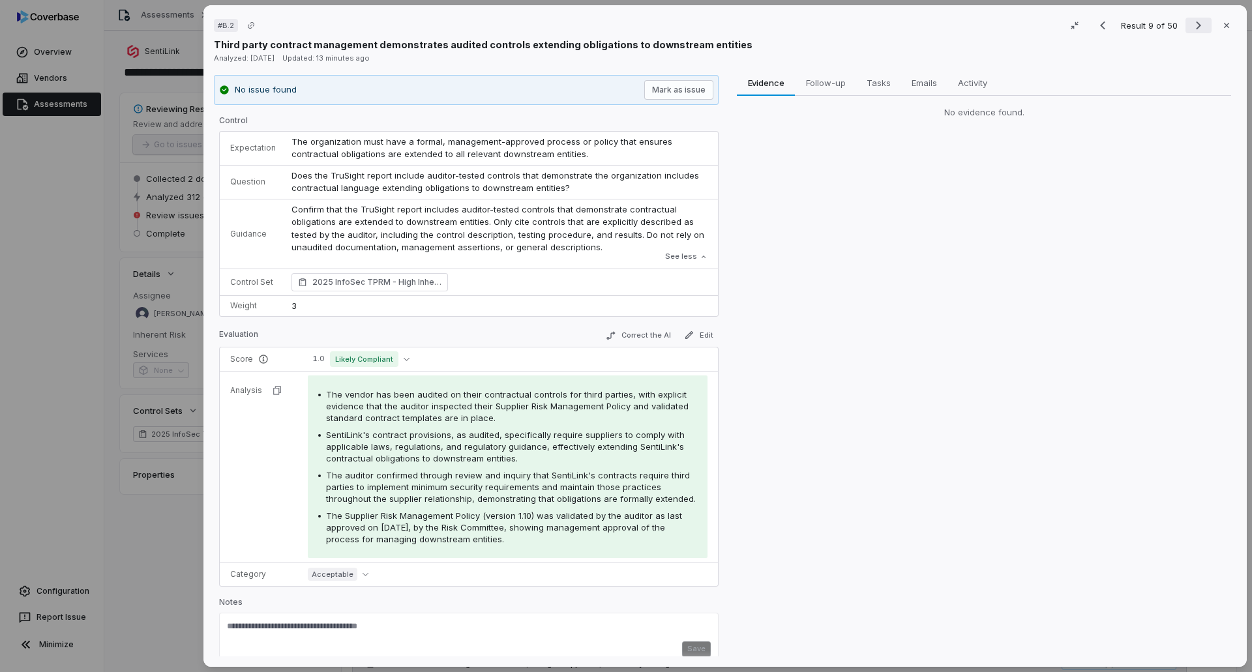
click at [1195, 23] on icon "Next result" at bounding box center [1198, 26] width 16 height 16
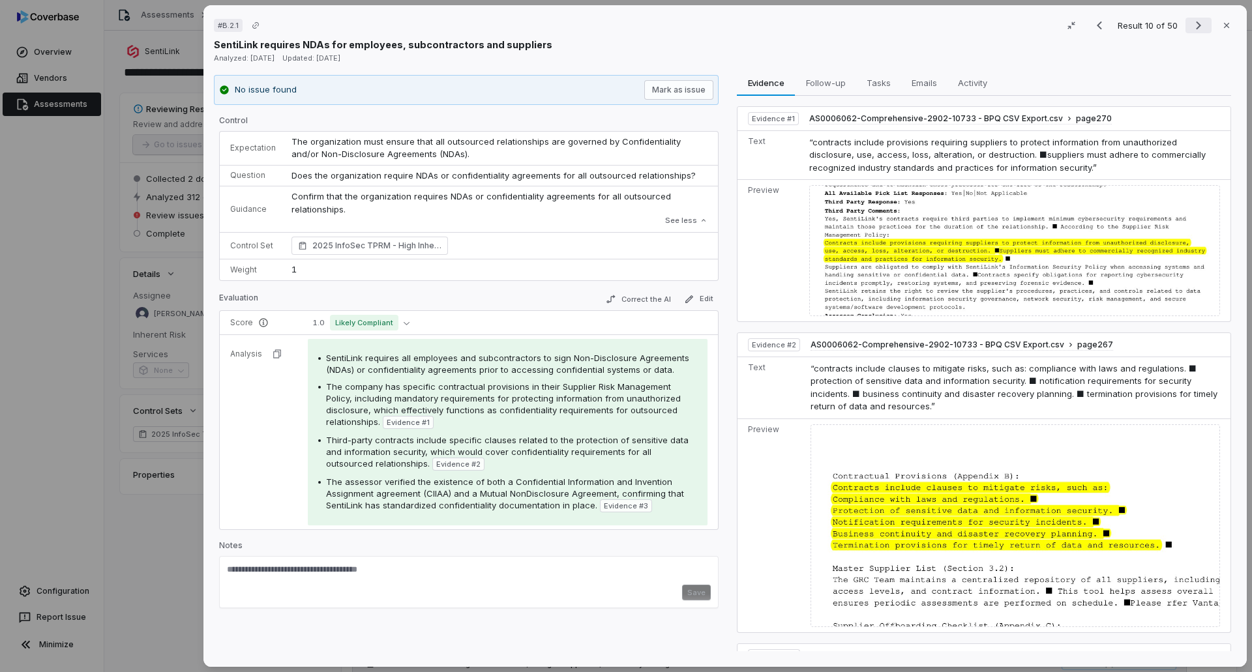
click at [1195, 23] on icon "Next result" at bounding box center [1198, 26] width 16 height 16
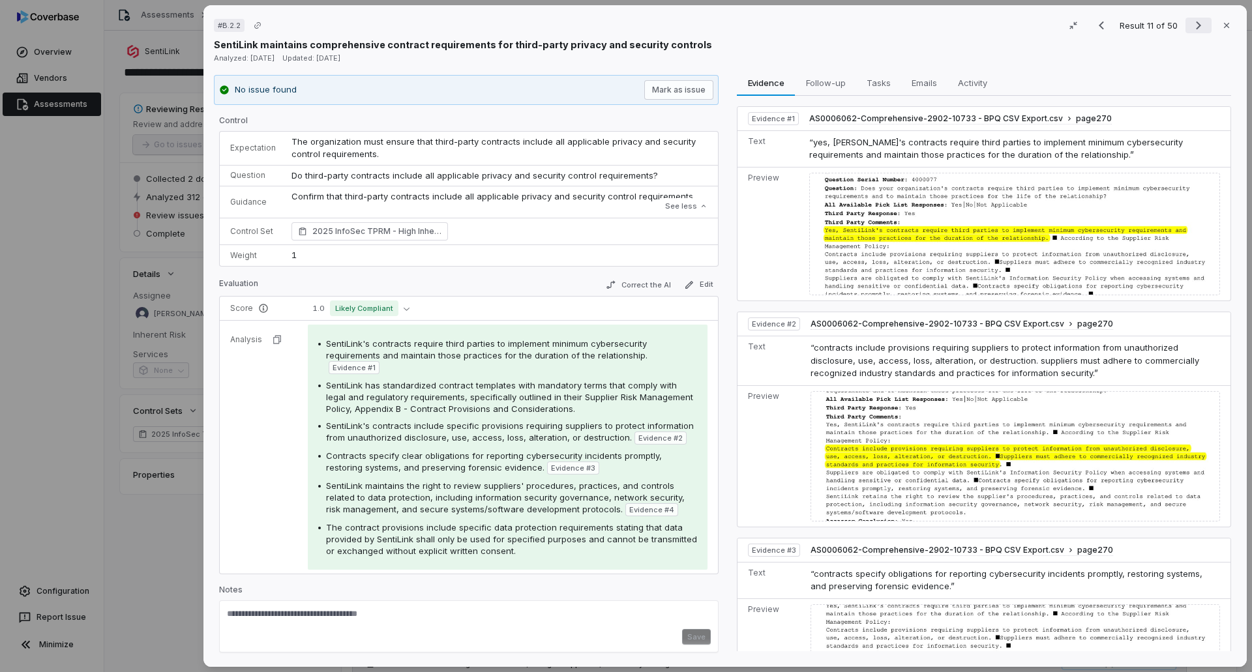
click at [1190, 24] on icon "Next result" at bounding box center [1198, 26] width 16 height 16
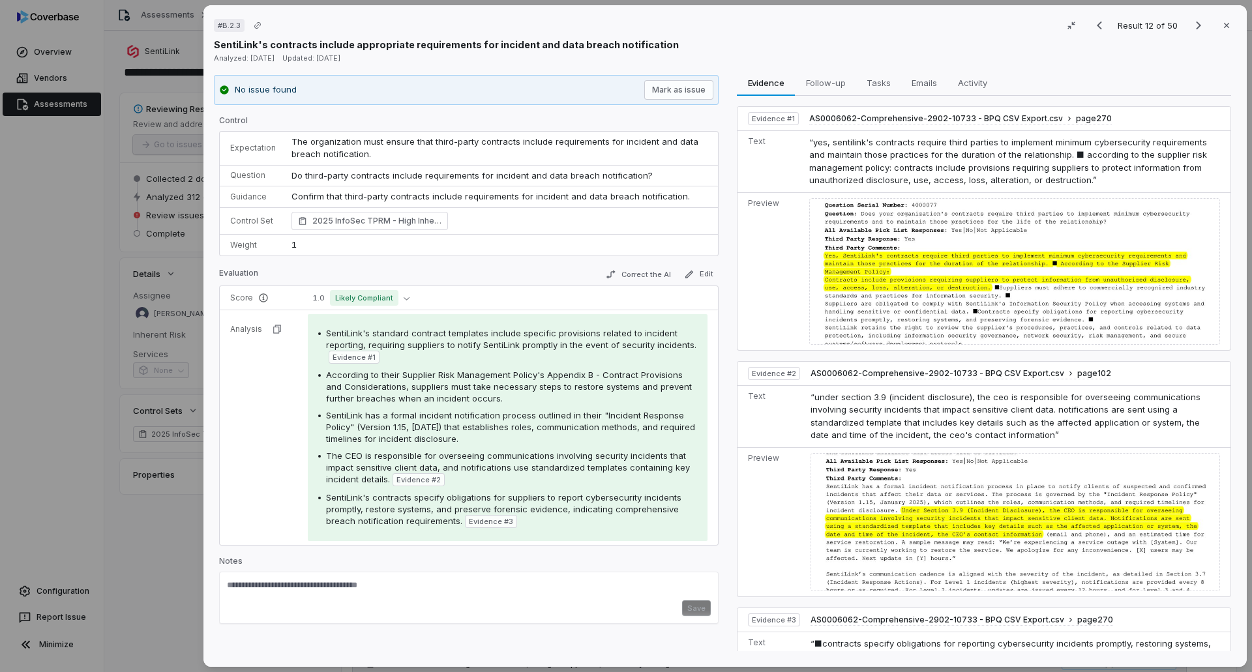
click at [677, 198] on p "Confirm that third-party contracts include requirements for incident and data b…" at bounding box center [499, 196] width 416 height 13
click at [1195, 25] on icon "Next result" at bounding box center [1197, 26] width 5 height 8
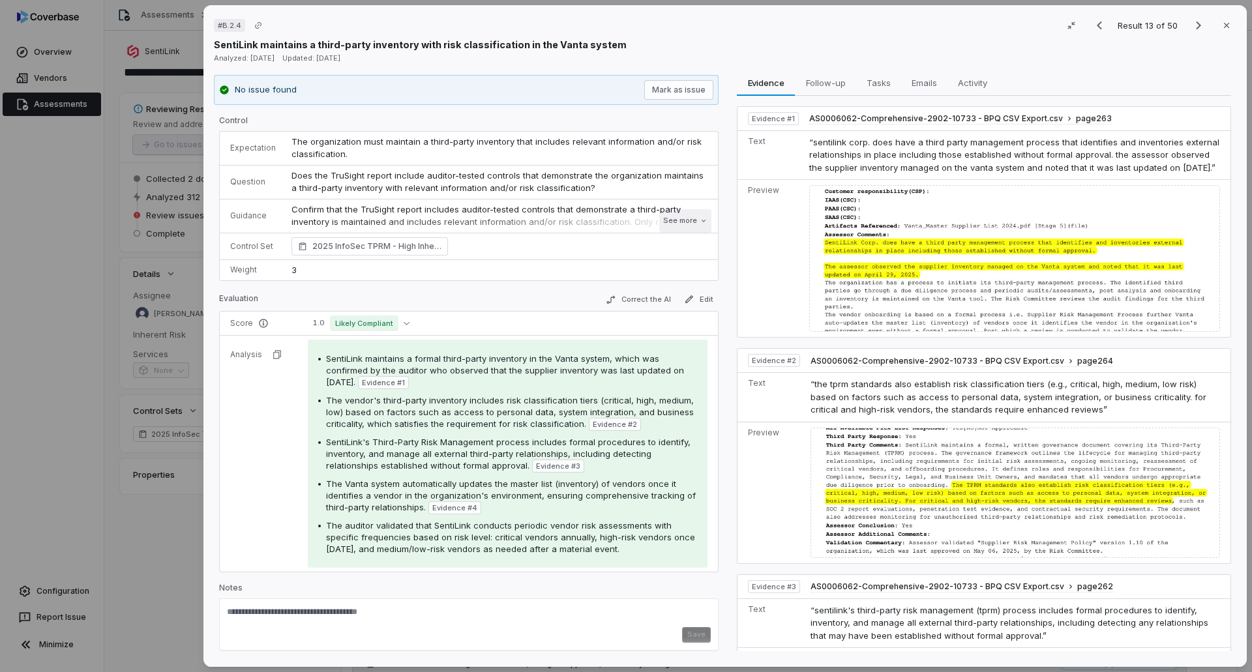
click at [682, 225] on button "See more" at bounding box center [685, 220] width 52 height 23
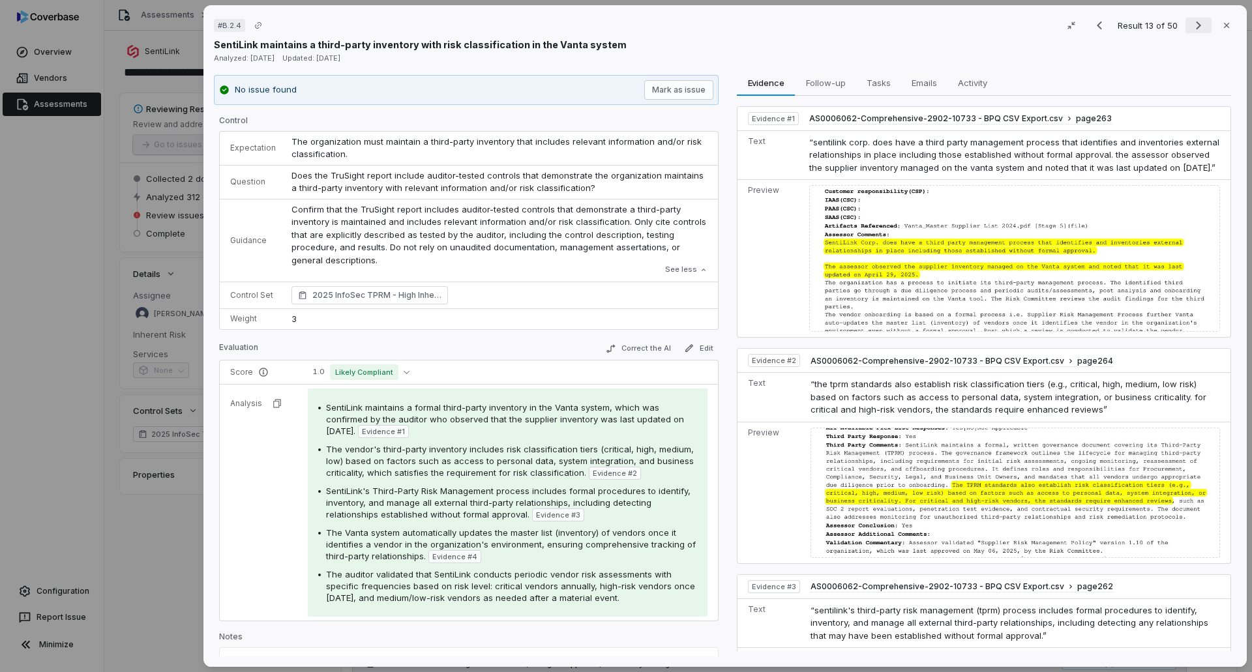
click at [1191, 25] on icon "Next result" at bounding box center [1198, 26] width 16 height 16
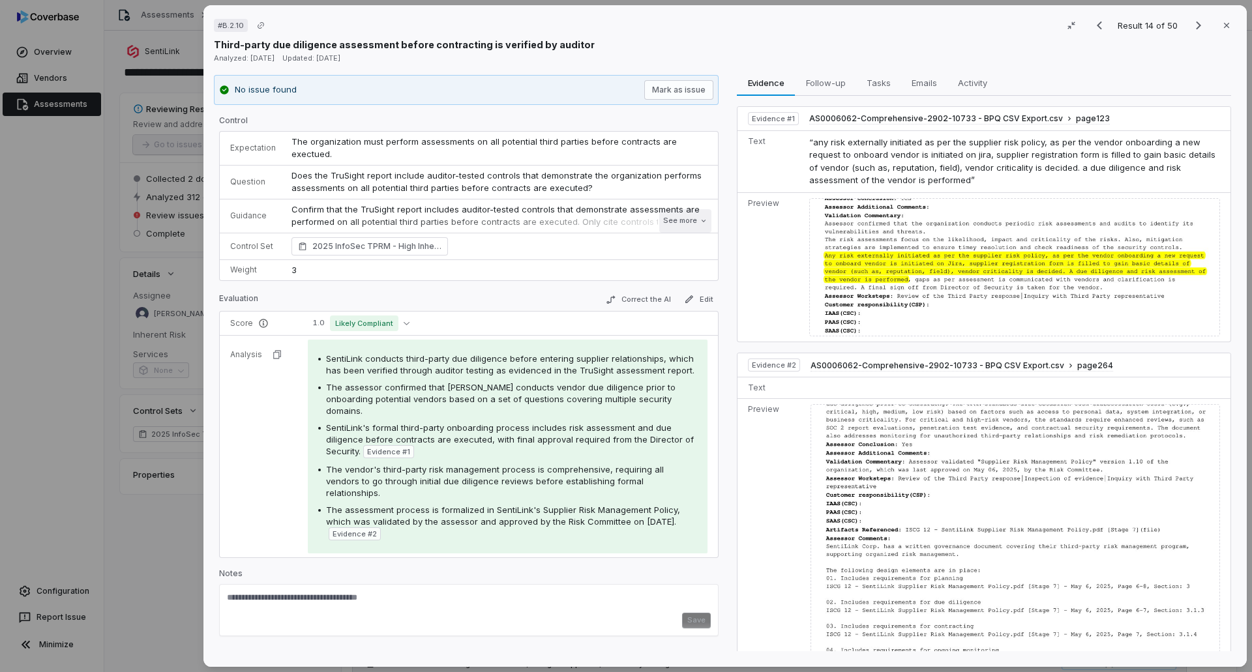
click at [669, 216] on button "See more" at bounding box center [685, 220] width 52 height 23
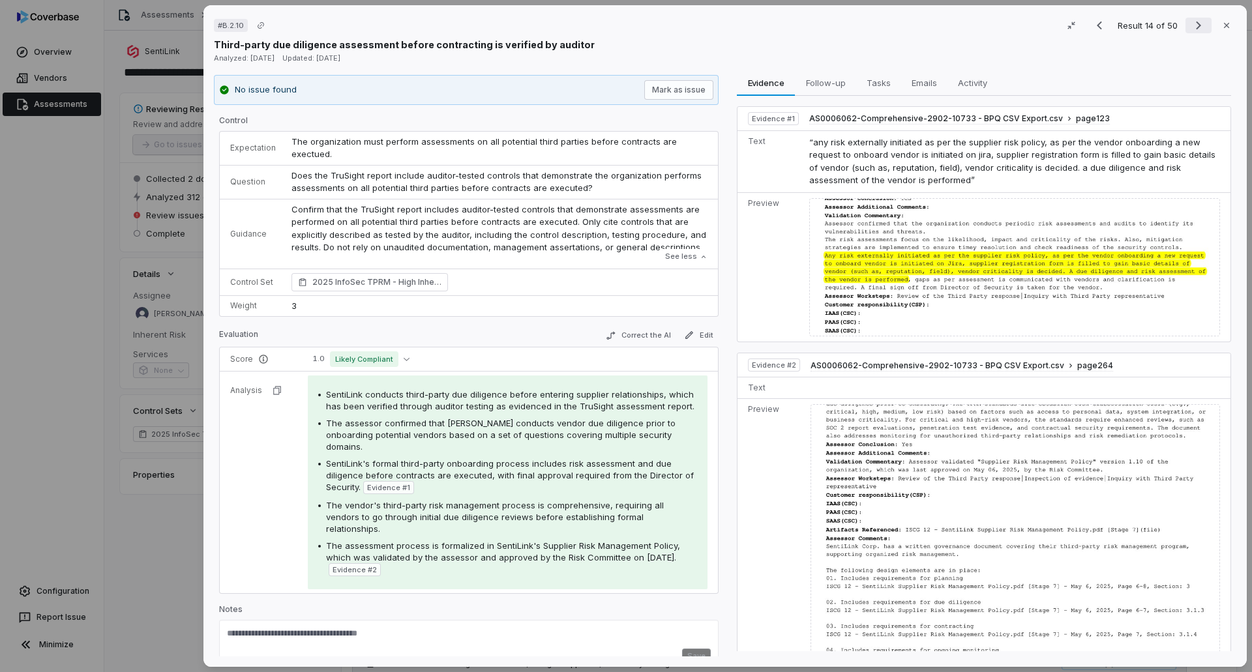
click at [1193, 23] on icon "Next result" at bounding box center [1198, 26] width 16 height 16
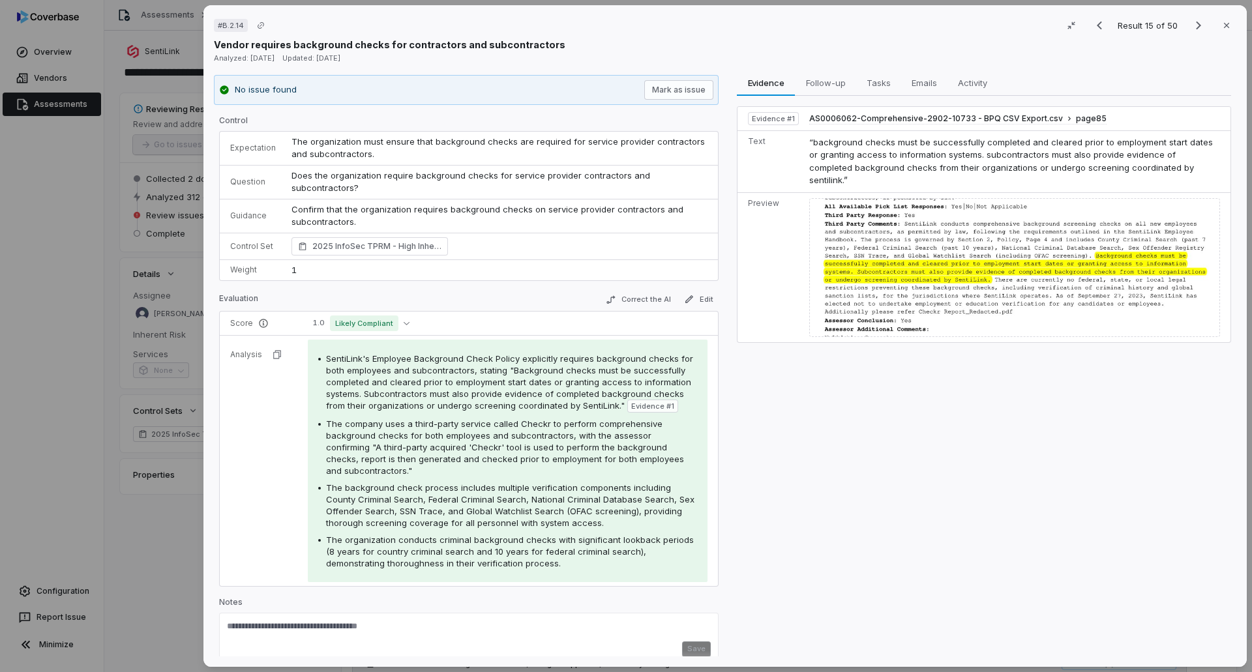
click at [810, 585] on div "Evidence Evidence Follow-up Follow-up Tasks Tasks Emails Emails Activity Activi…" at bounding box center [983, 366] width 505 height 582
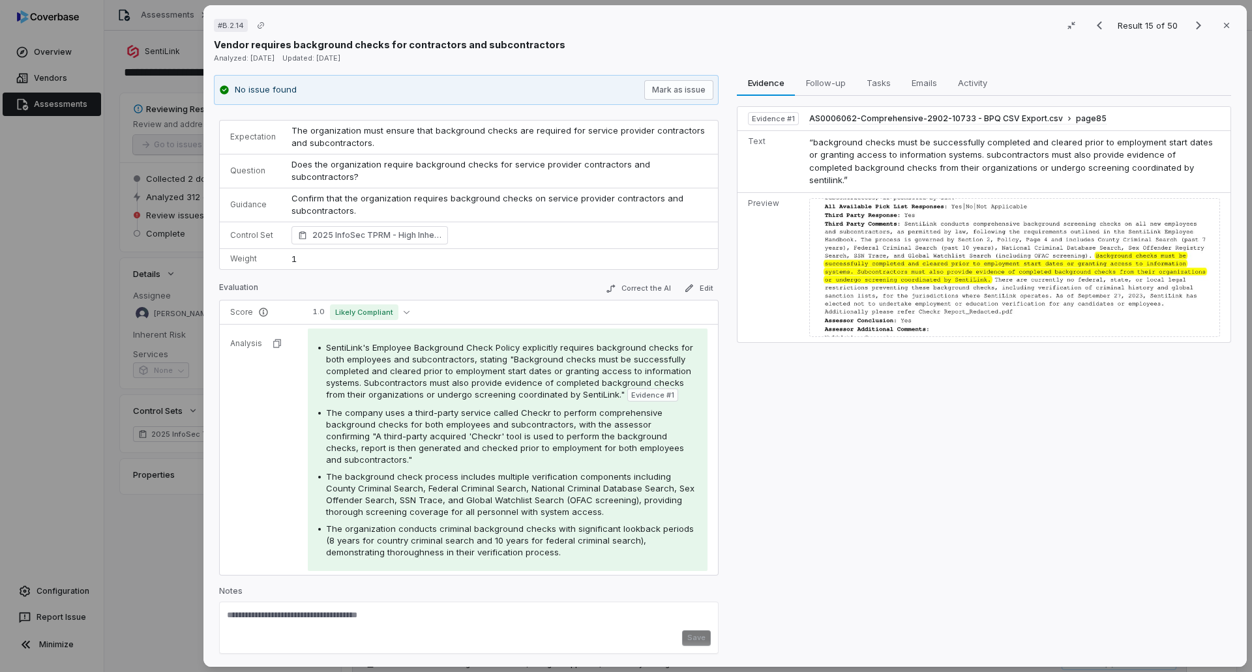
scroll to position [13, 0]
click at [1190, 27] on icon "Next result" at bounding box center [1198, 26] width 16 height 16
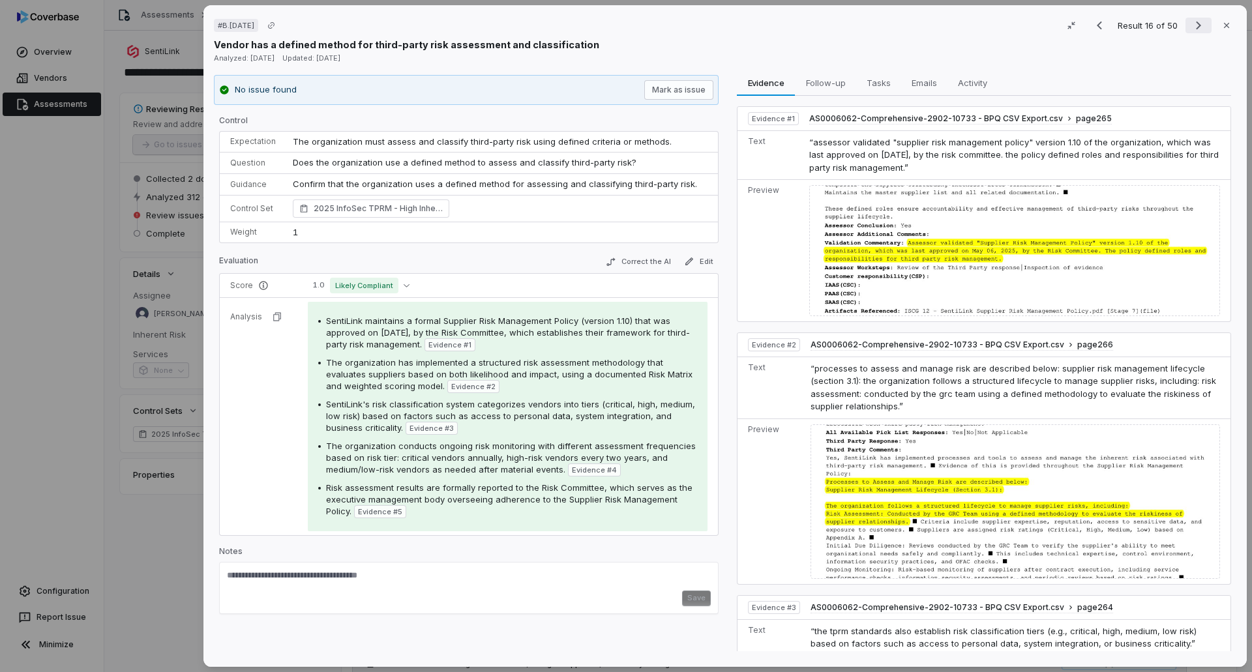
click at [1195, 22] on icon "Next result" at bounding box center [1197, 26] width 5 height 8
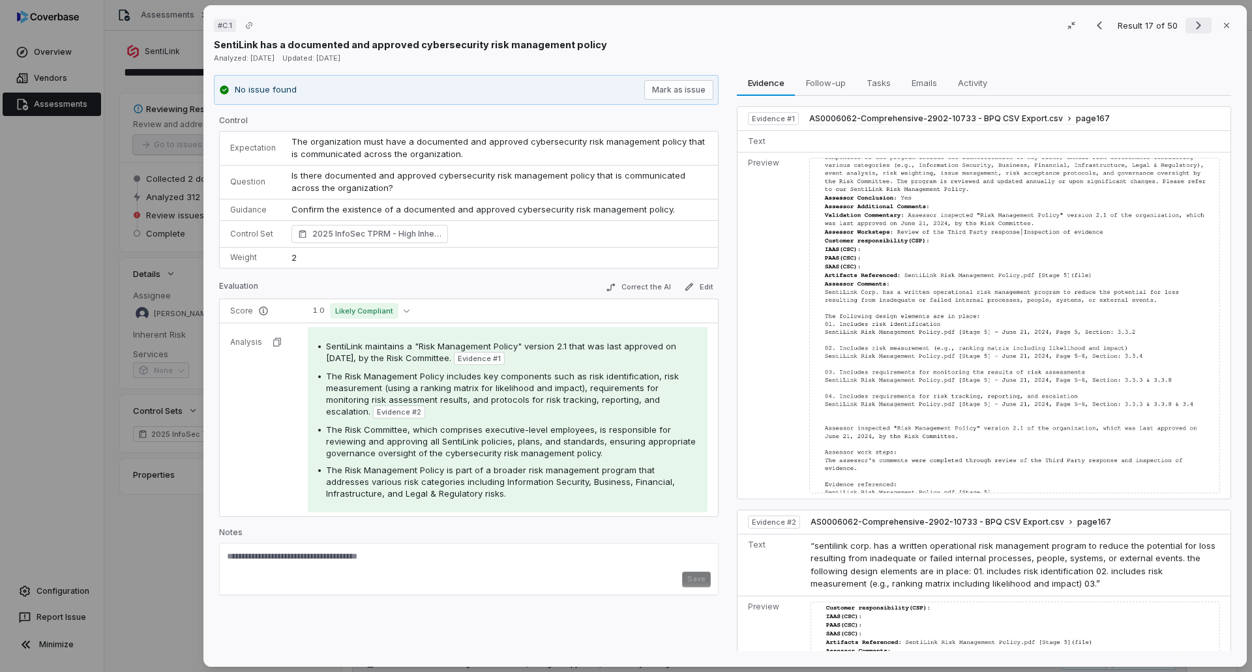
click at [1190, 26] on icon "Next result" at bounding box center [1198, 26] width 16 height 16
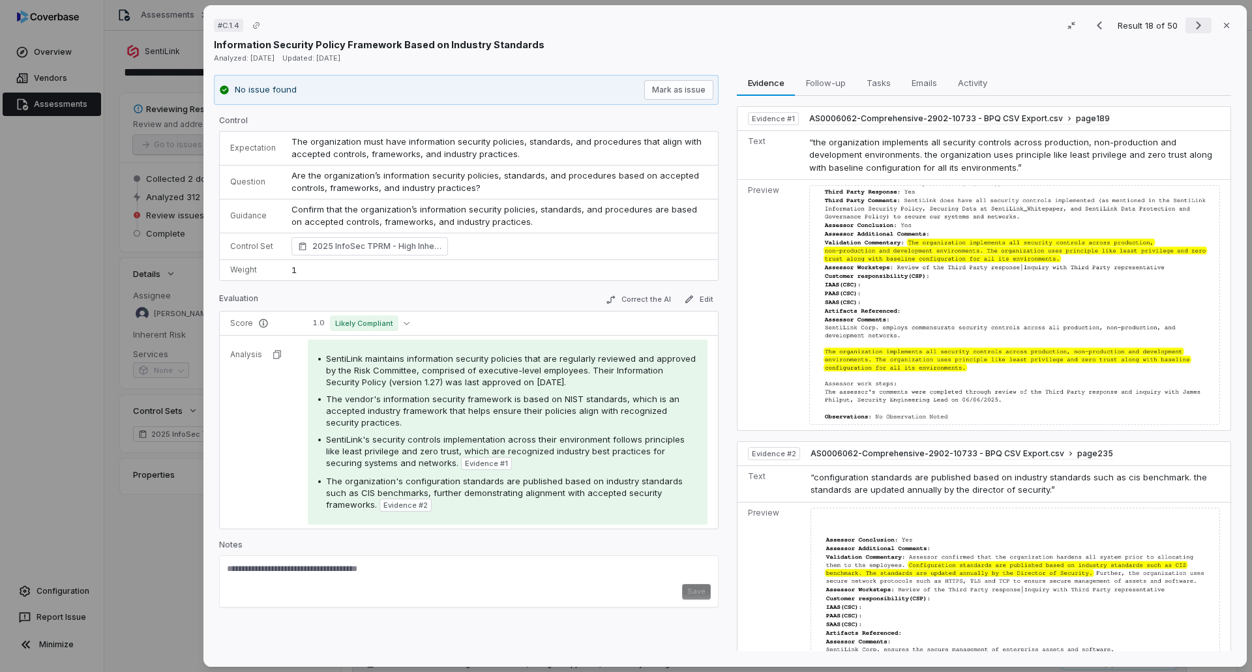
click at [1192, 25] on icon "Next result" at bounding box center [1198, 26] width 16 height 16
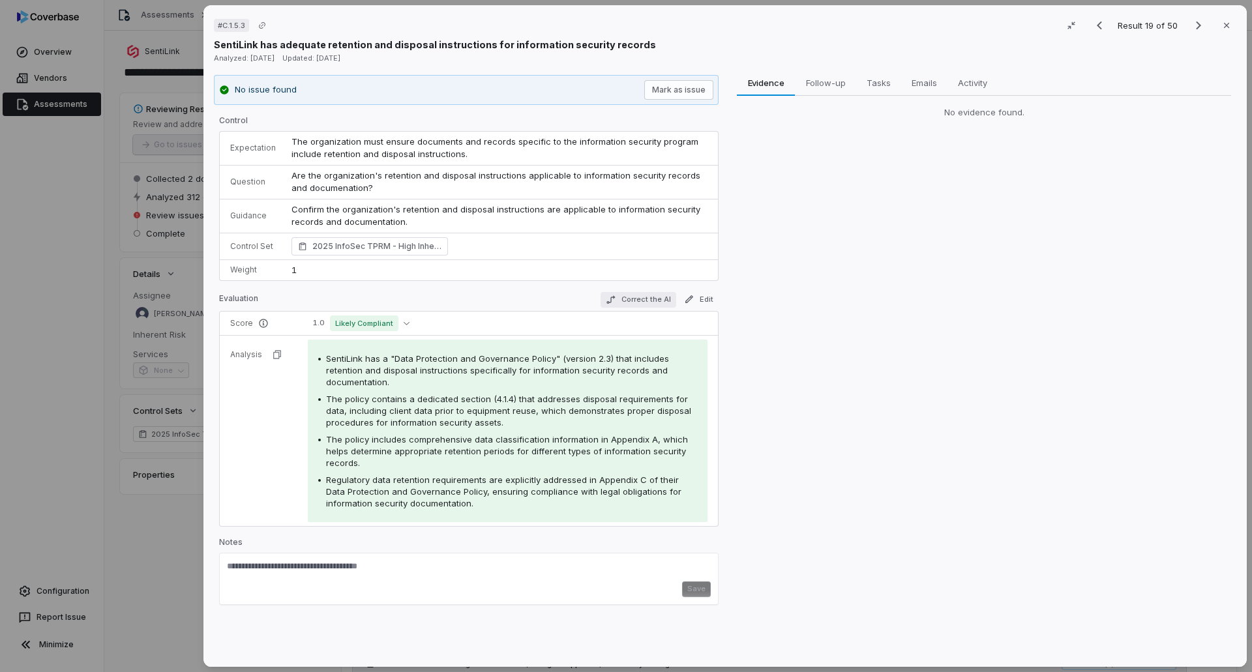
click at [645, 295] on button "Correct the AI" at bounding box center [638, 300] width 76 height 16
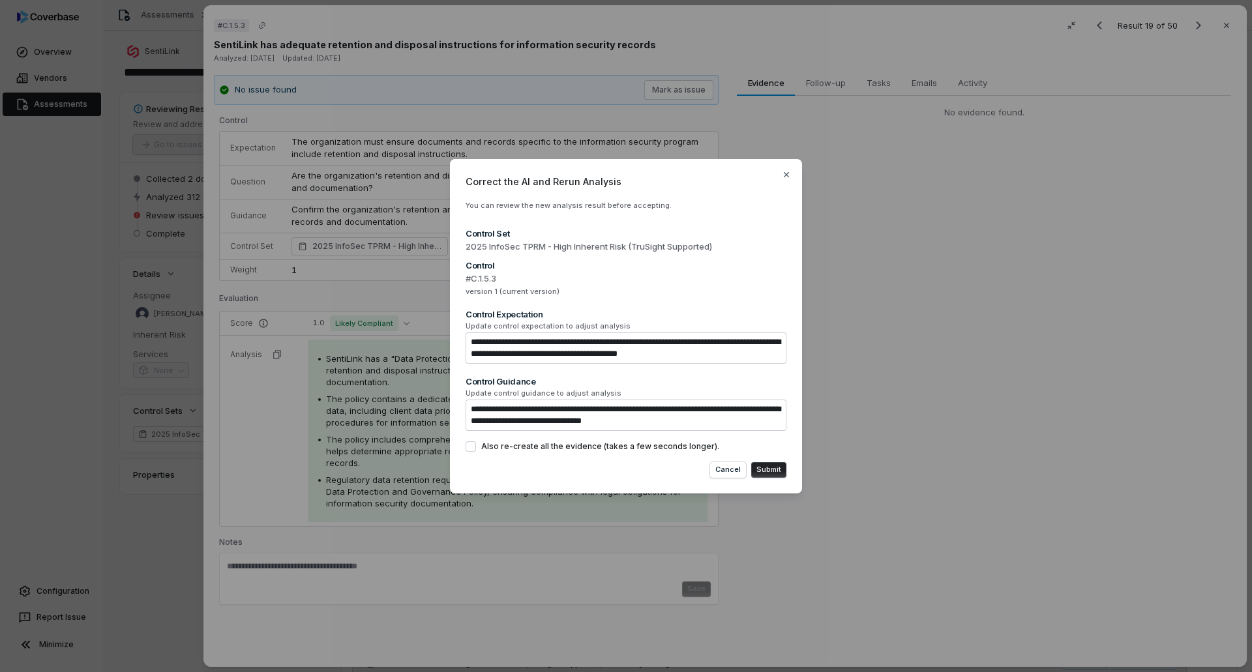
click at [762, 465] on button "Submit" at bounding box center [768, 470] width 35 height 16
type textarea "*"
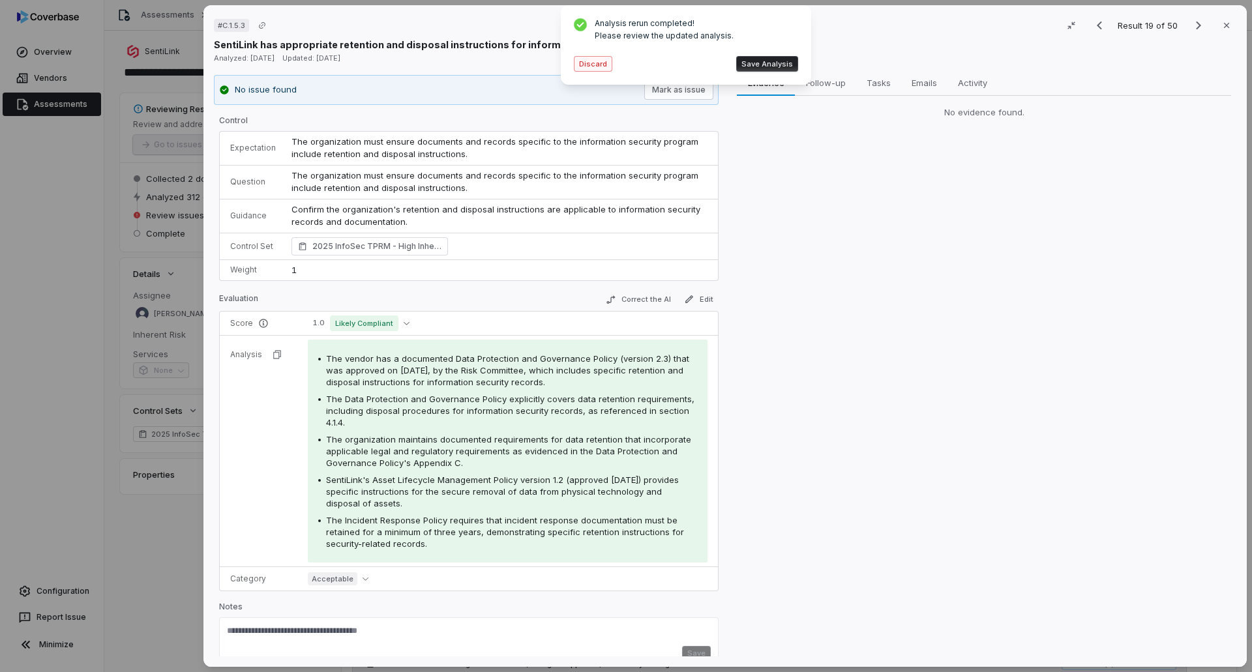
click at [593, 68] on button "Discard" at bounding box center [593, 64] width 38 height 16
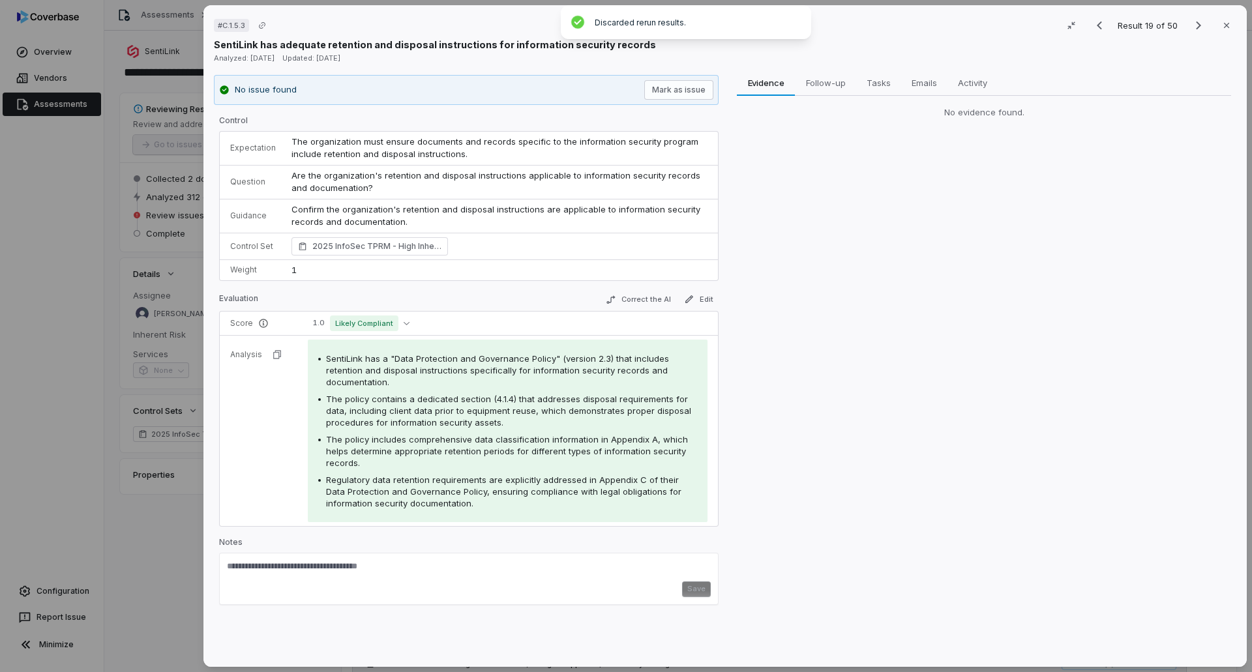
drag, startPoint x: 1191, startPoint y: 25, endPoint x: 1177, endPoint y: 33, distance: 16.7
click at [1190, 25] on icon "Next result" at bounding box center [1198, 26] width 16 height 16
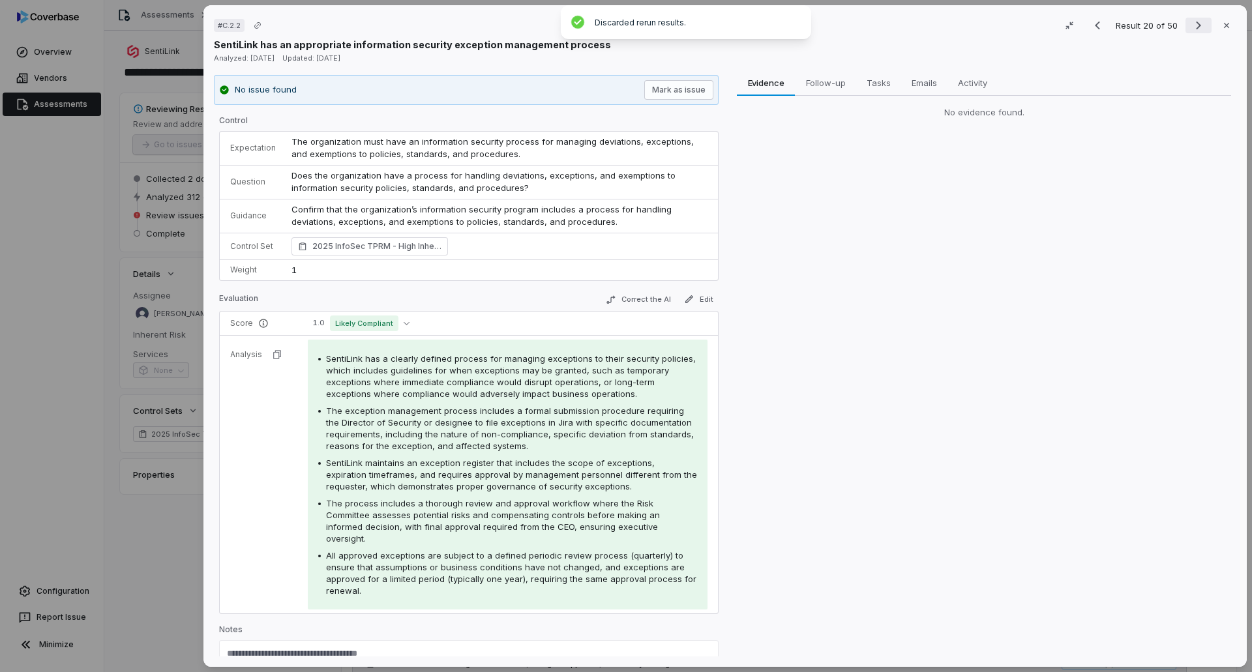
click at [1191, 25] on icon "Next result" at bounding box center [1198, 26] width 16 height 16
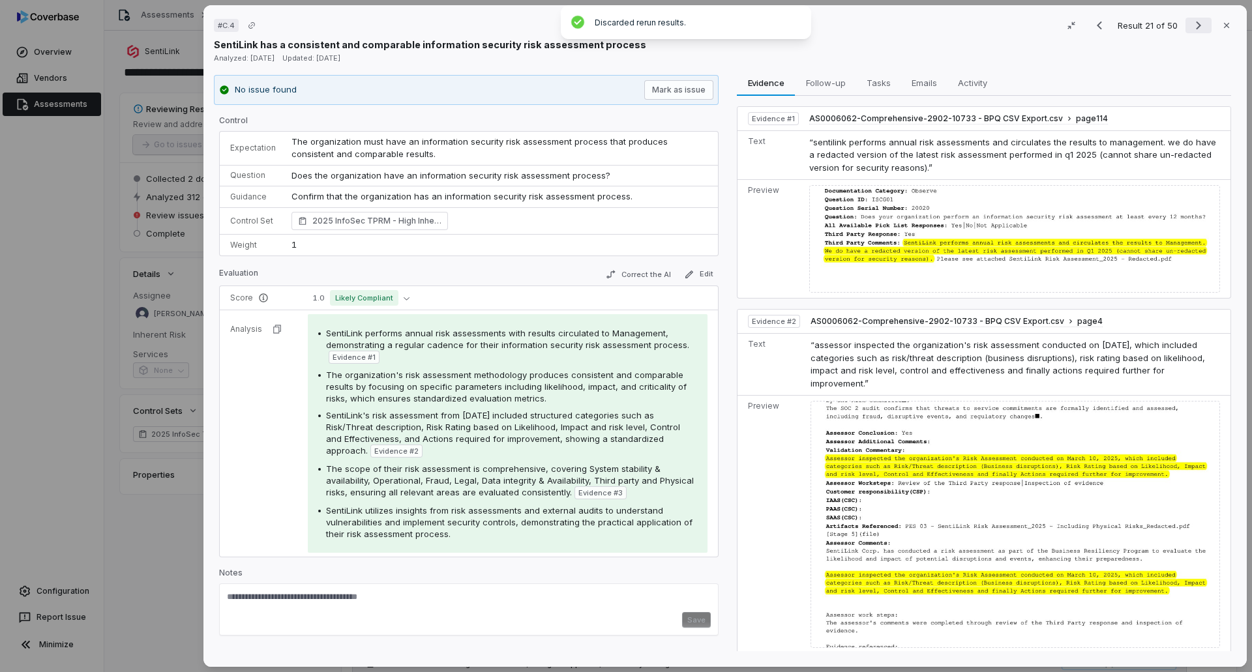
click at [1195, 22] on icon "Next result" at bounding box center [1197, 26] width 5 height 8
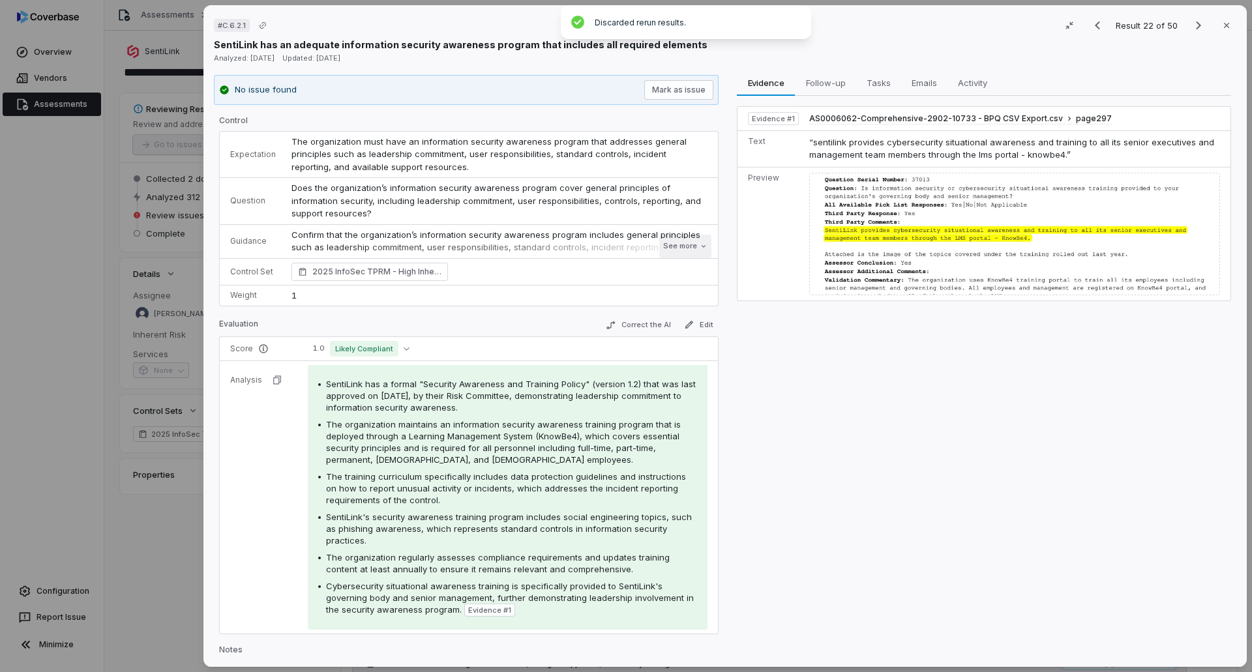
click at [663, 248] on button "See more" at bounding box center [685, 246] width 52 height 23
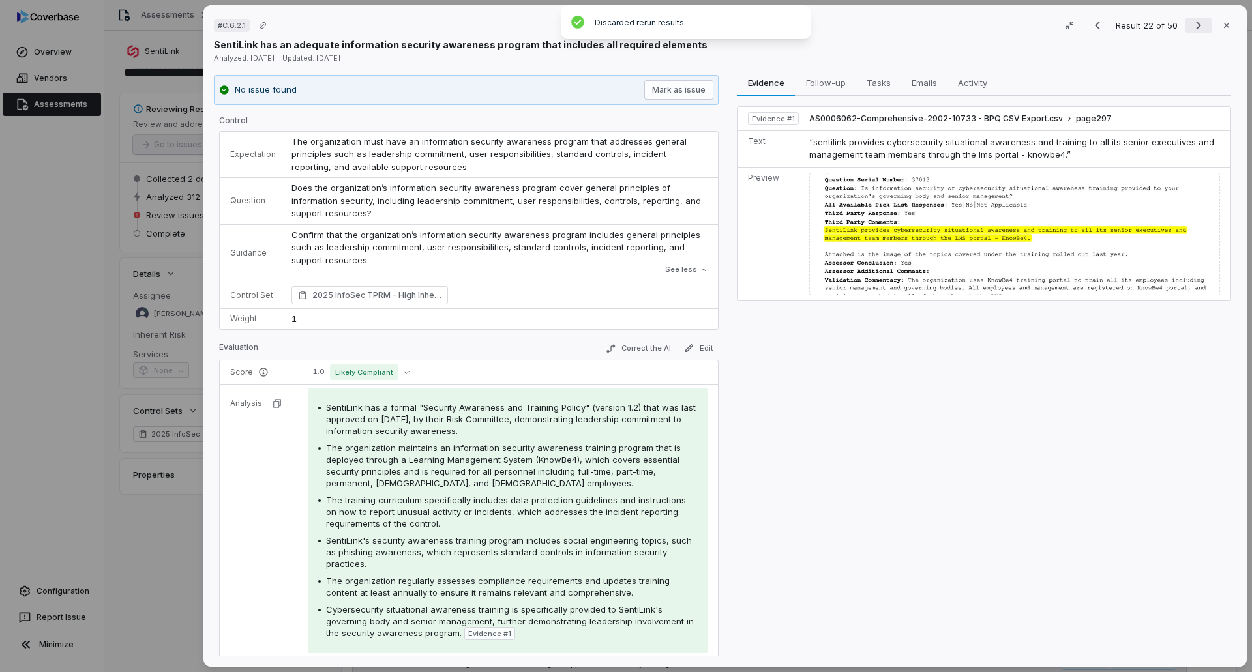
click at [1195, 26] on icon "Next result" at bounding box center [1197, 26] width 5 height 8
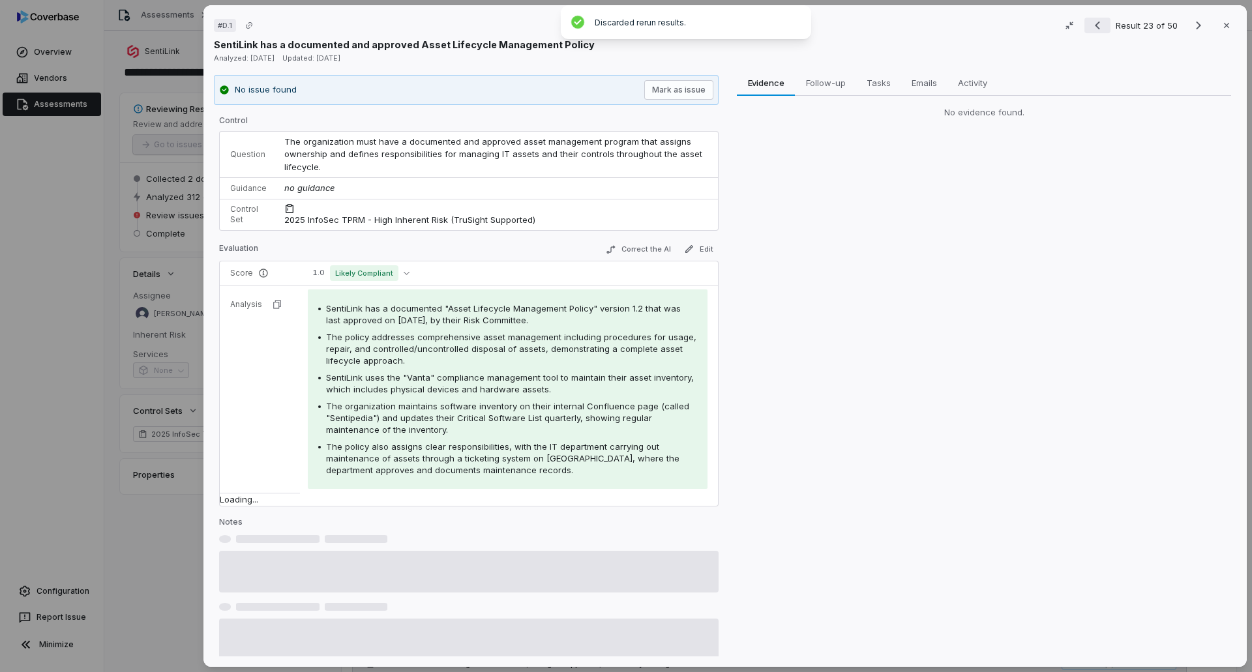
click at [1092, 27] on icon "Previous result" at bounding box center [1097, 26] width 16 height 16
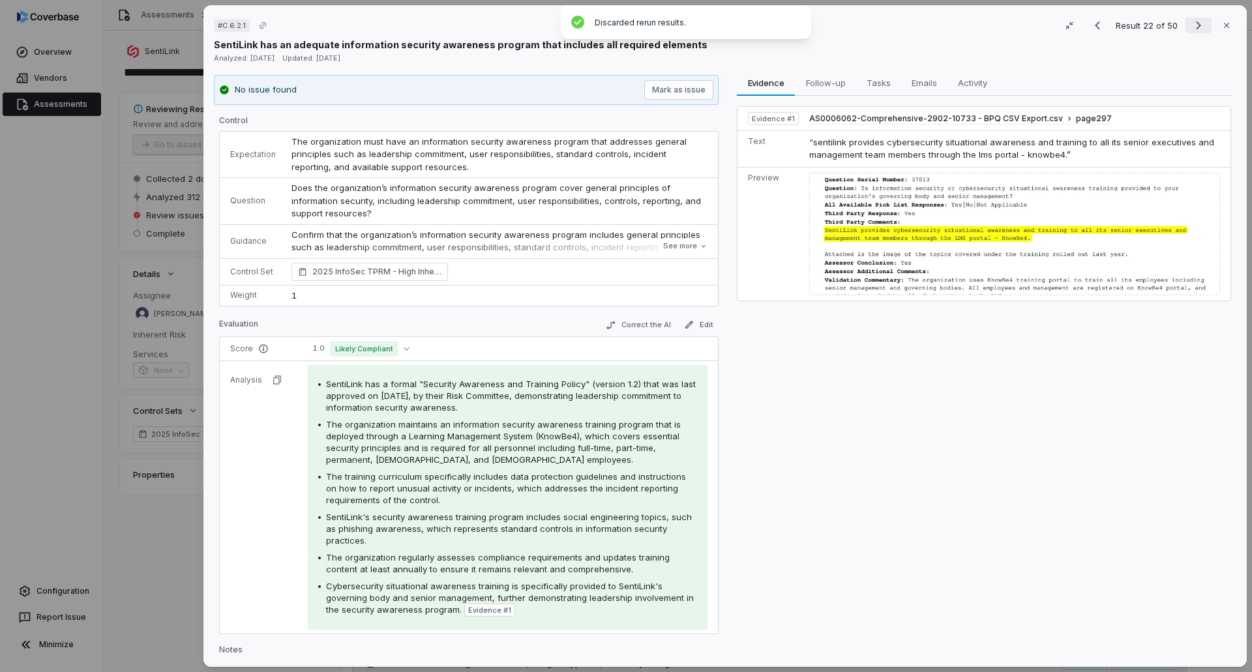
click at [1195, 27] on icon "Next result" at bounding box center [1197, 26] width 5 height 8
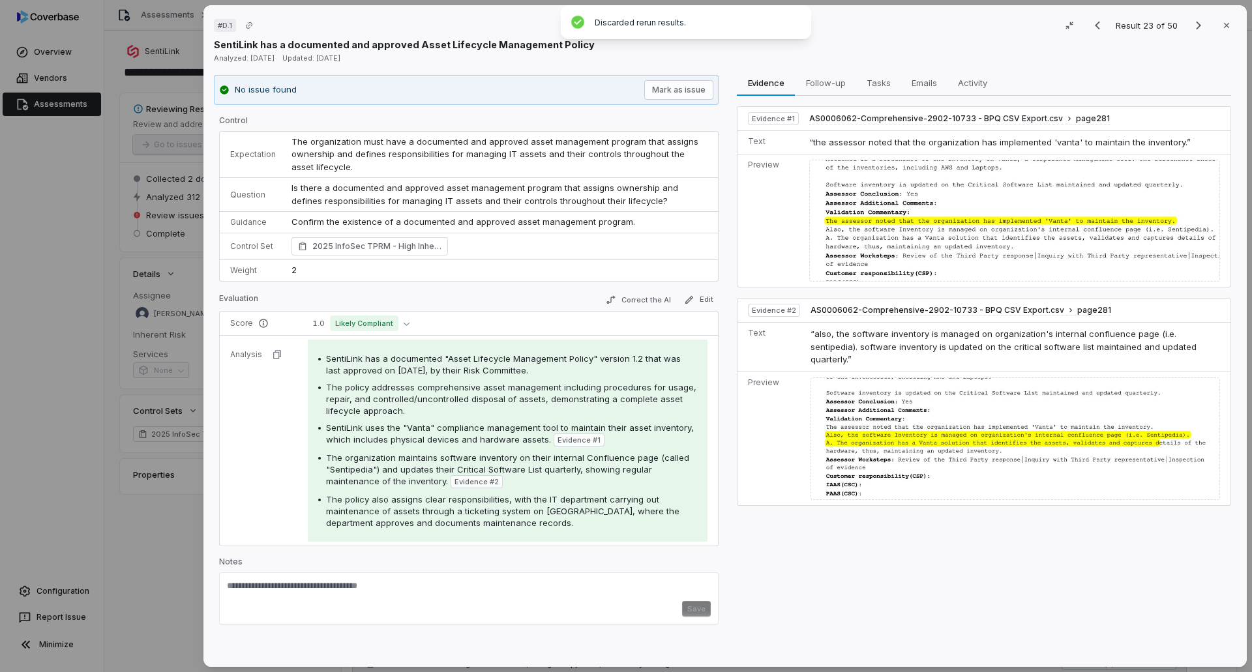
click at [1223, 28] on icon "button" at bounding box center [1226, 25] width 10 height 10
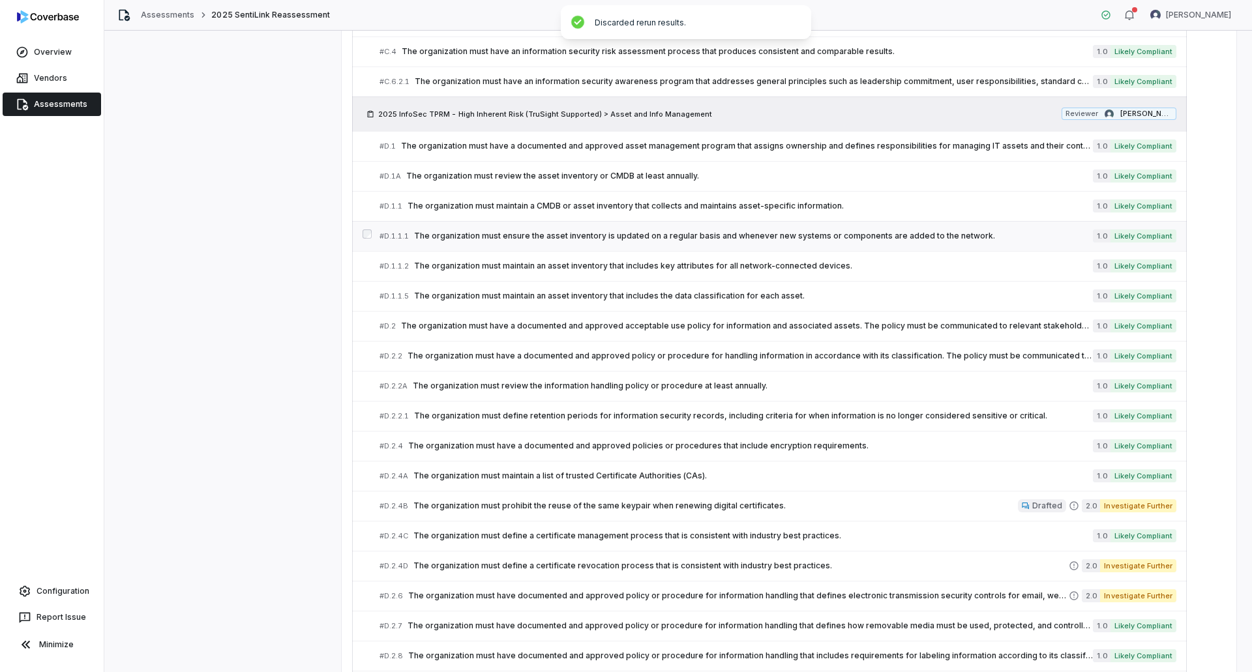
scroll to position [1070, 0]
